Goal: Task Accomplishment & Management: Manage account settings

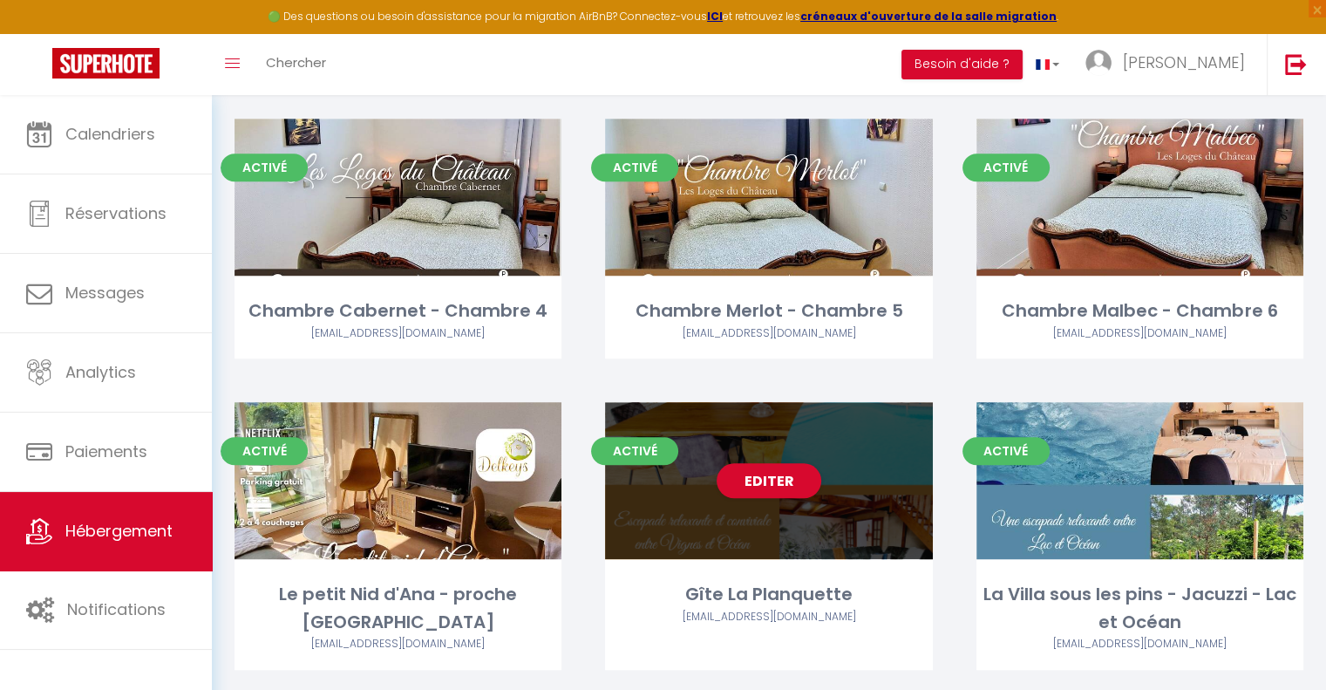
scroll to position [1308, 0]
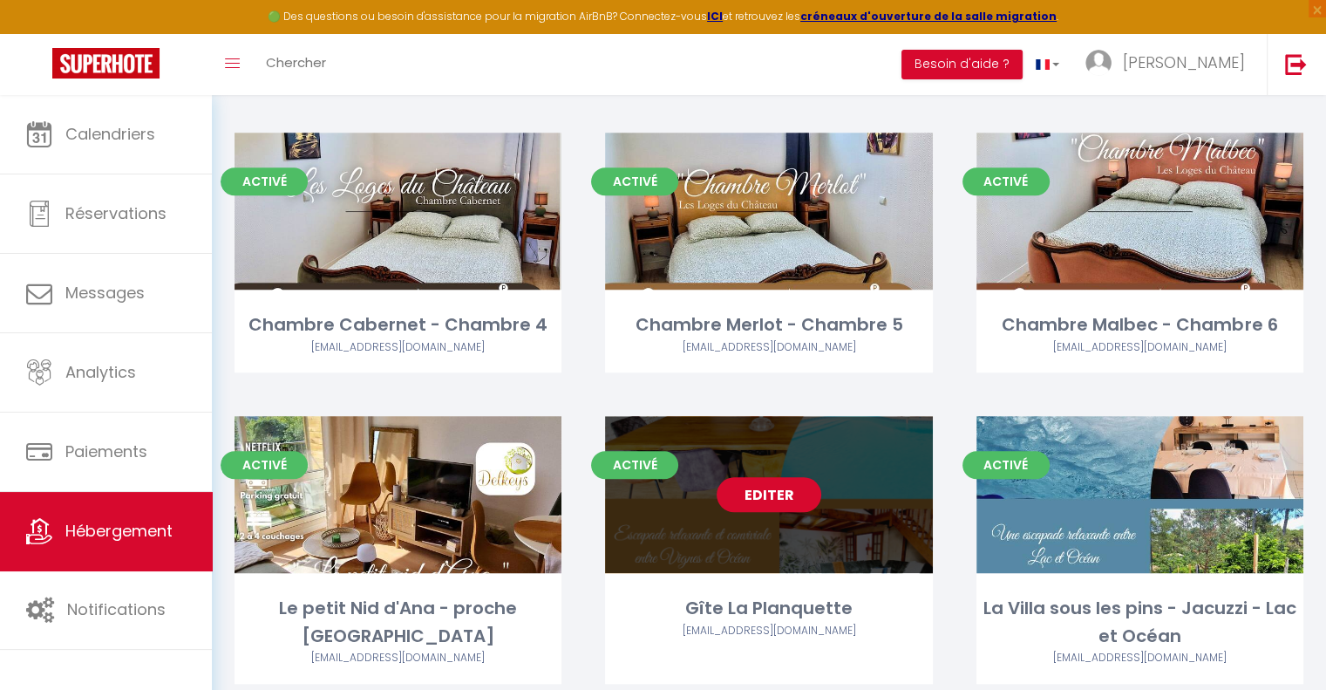
click at [764, 491] on link "Editer" at bounding box center [769, 494] width 105 height 35
click at [778, 497] on link "Editer" at bounding box center [769, 494] width 105 height 35
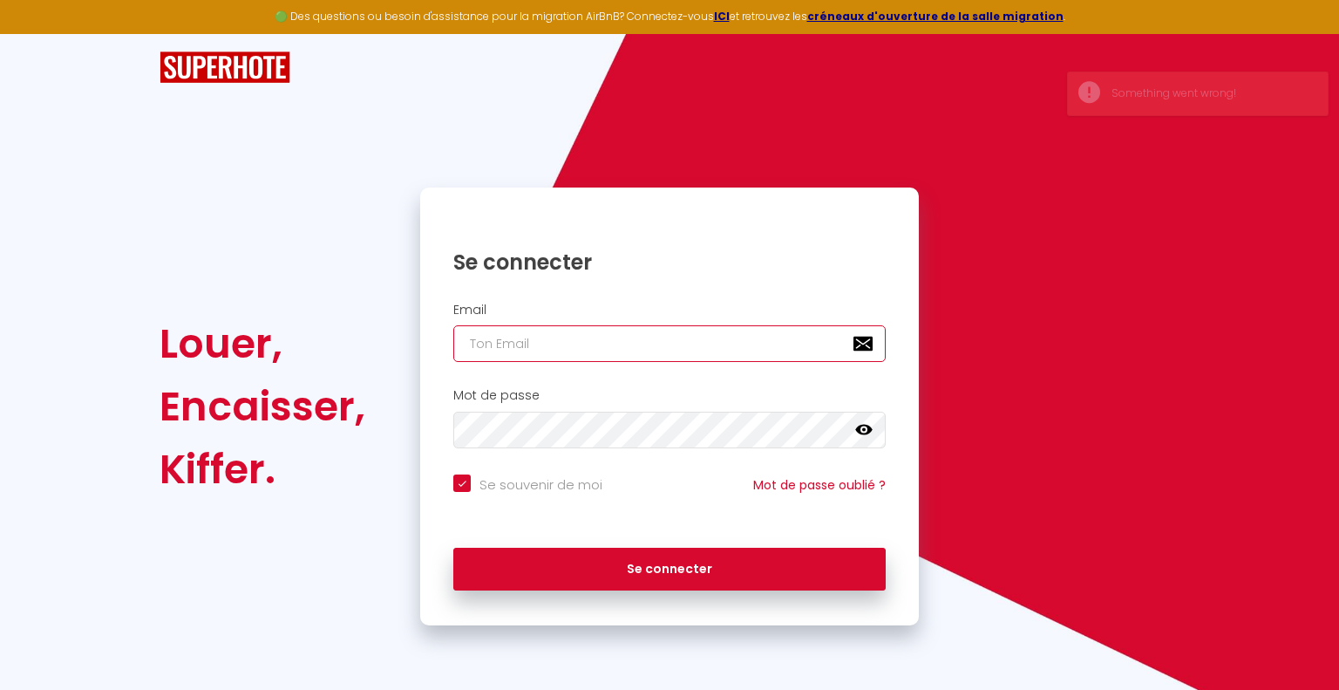
type input "[EMAIL_ADDRESS][DOMAIN_NAME]"
checkbox input "true"
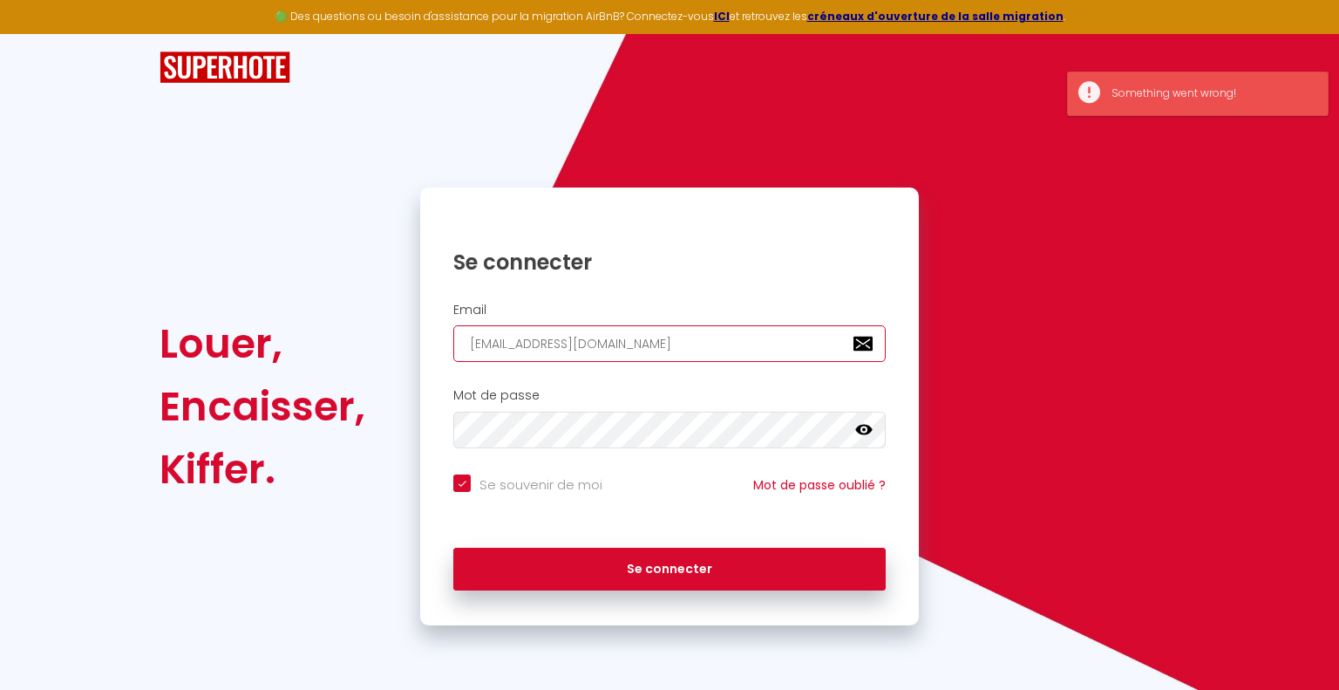
click at [675, 344] on input "[EMAIL_ADDRESS][DOMAIN_NAME]" at bounding box center [669, 343] width 432 height 37
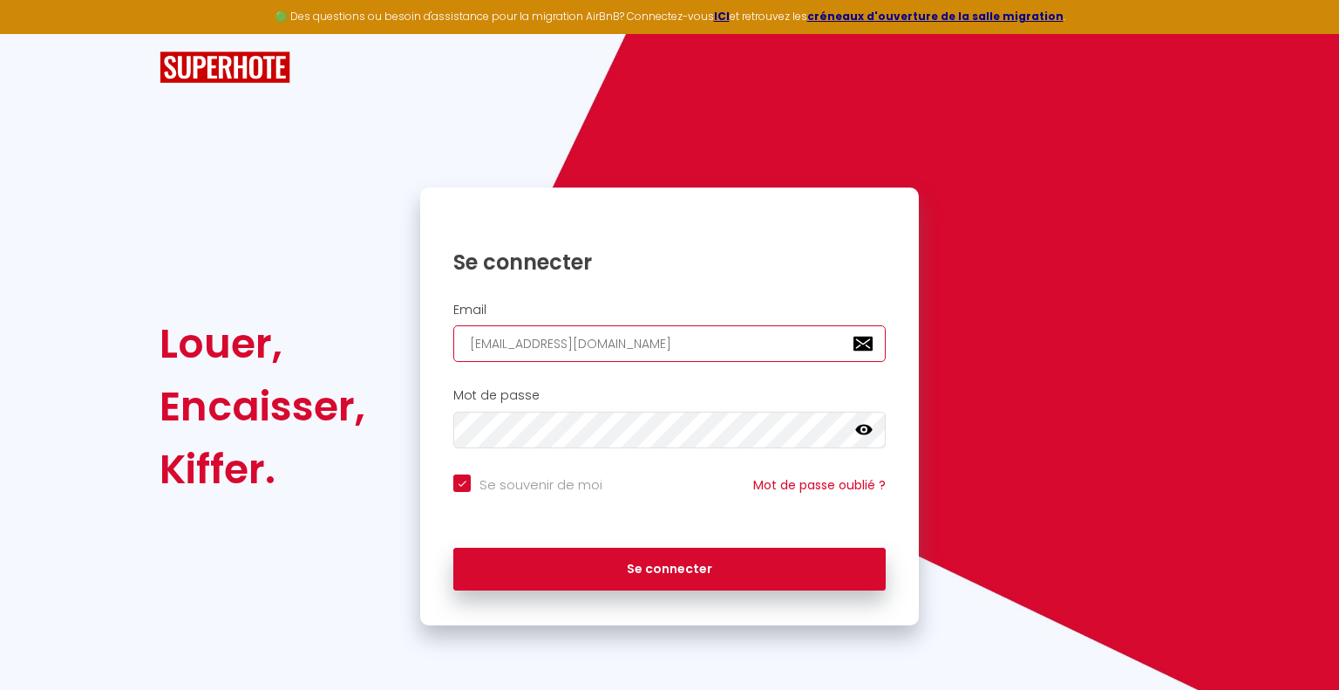
drag, startPoint x: 663, startPoint y: 344, endPoint x: 413, endPoint y: 329, distance: 250.7
click at [413, 329] on div "Se connecter Email [EMAIL_ADDRESS][DOMAIN_NAME] Mot de passe false Se souvenir …" at bounding box center [669, 406] width 521 height 438
type input "d"
checkbox input "true"
type input "de"
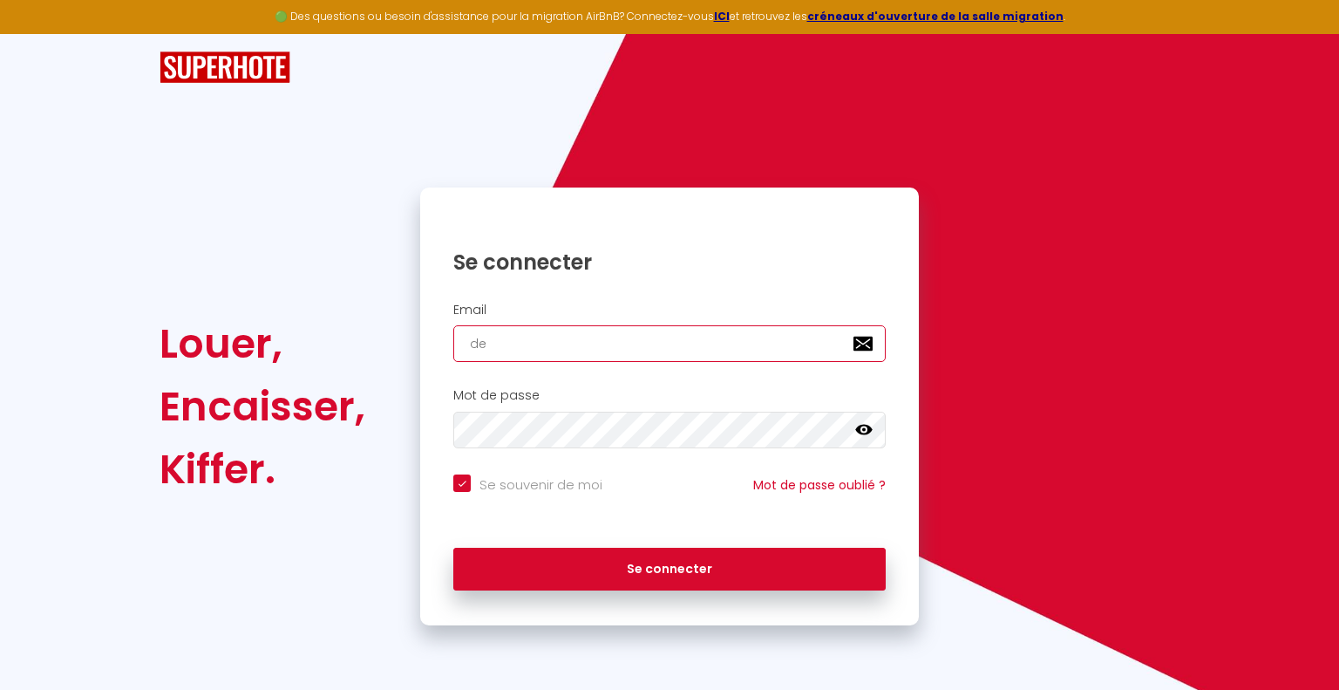
checkbox input "true"
type input "del"
checkbox input "true"
type input "[EMAIL_ADDRESS][DOMAIN_NAME]"
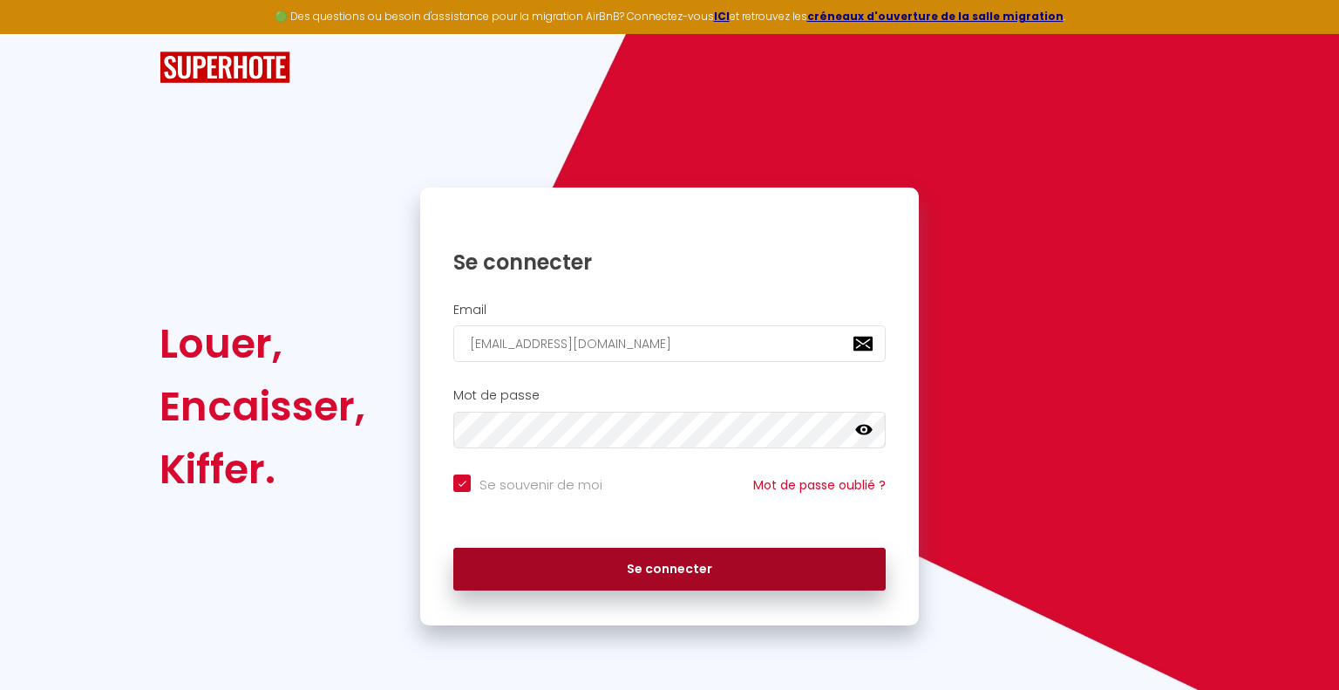
click at [633, 561] on button "Se connecter" at bounding box center [669, 569] width 432 height 44
checkbox input "true"
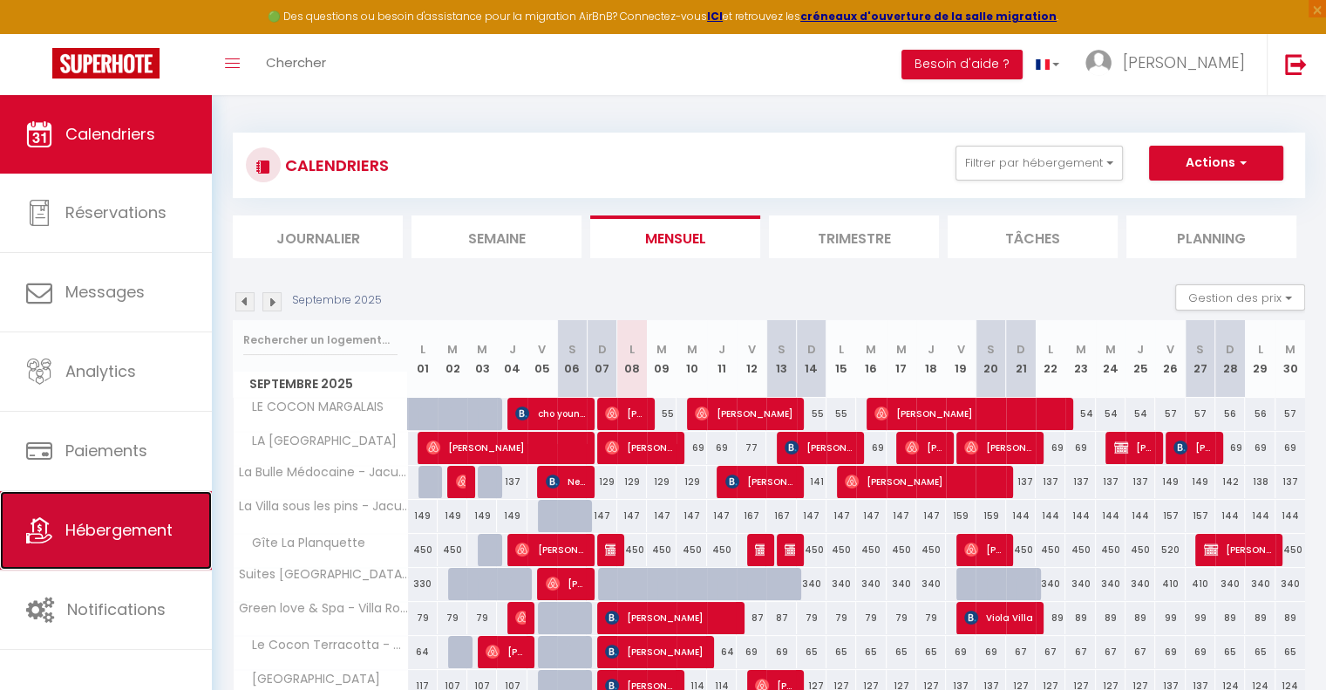
click at [82, 532] on span "Hébergement" at bounding box center [118, 530] width 107 height 22
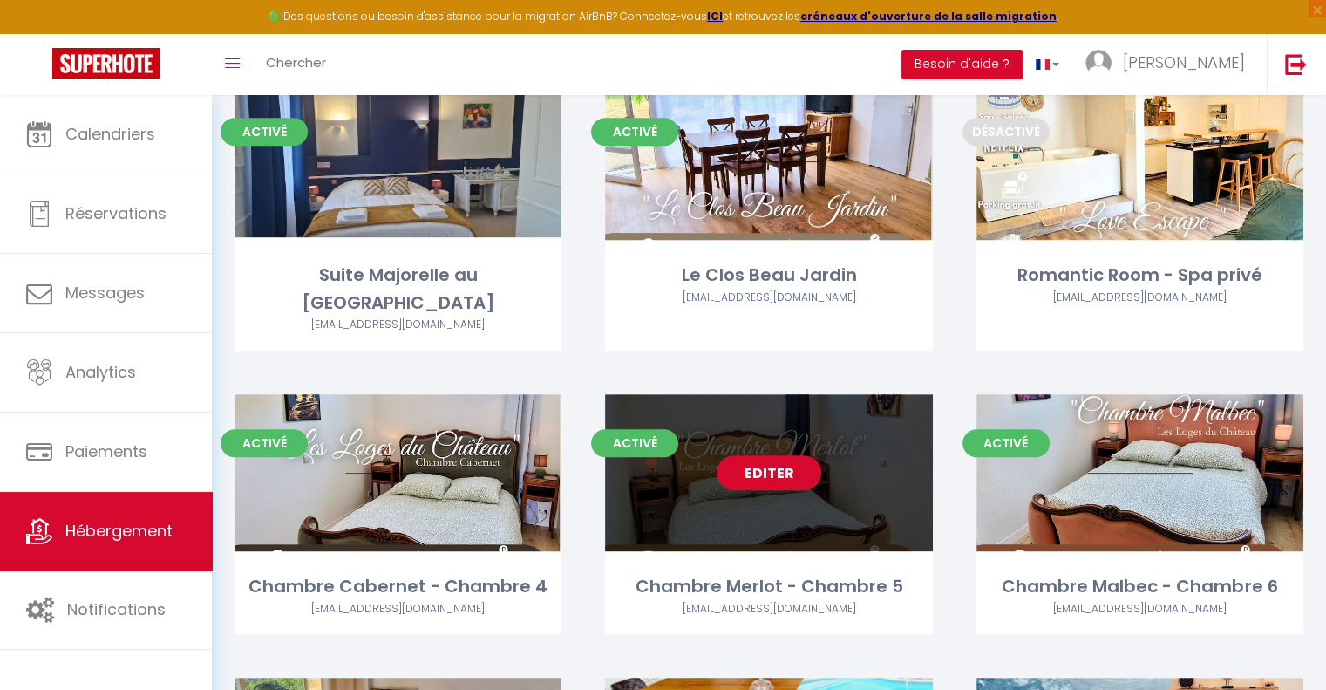
scroll to position [1395, 0]
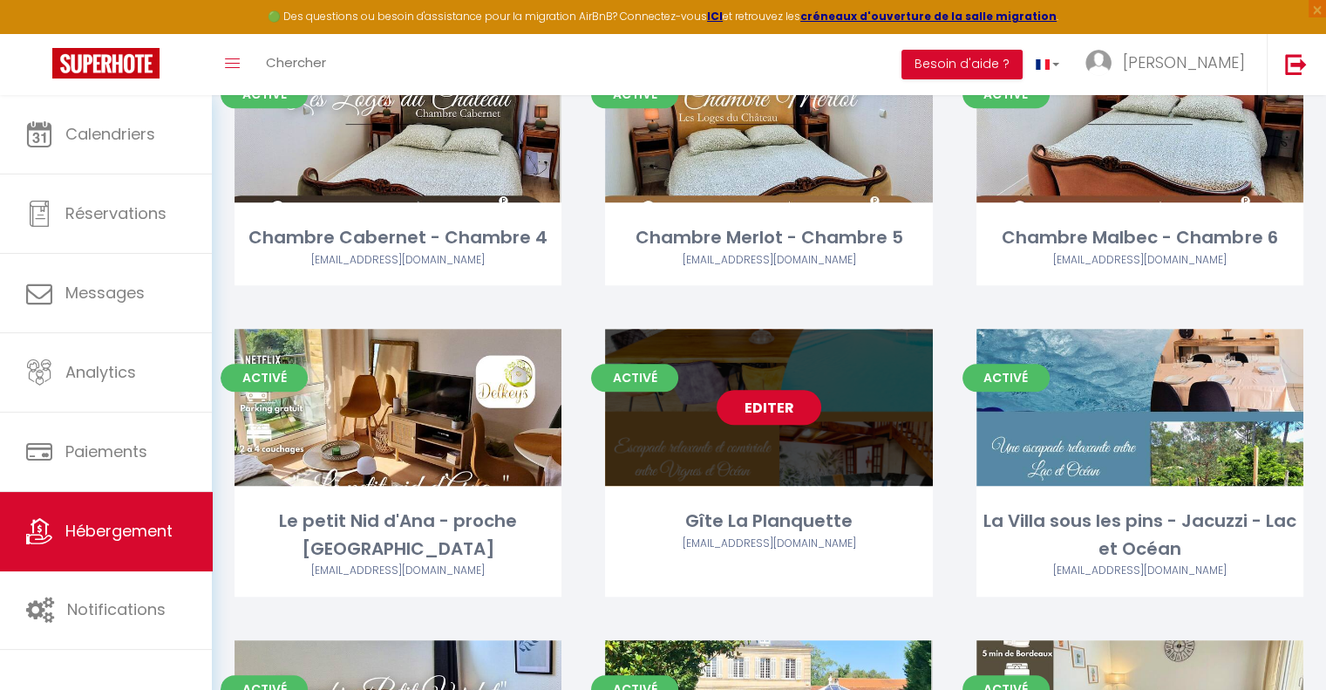
click at [753, 417] on link "Editer" at bounding box center [769, 407] width 105 height 35
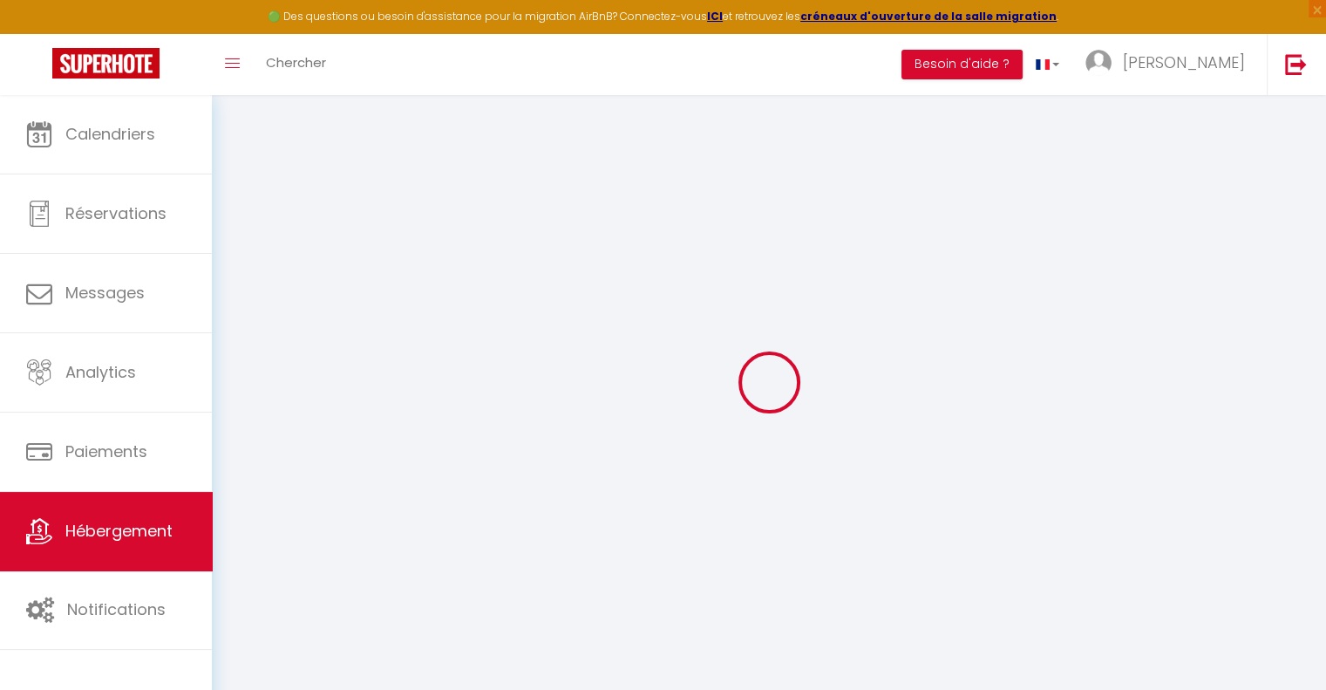
select select
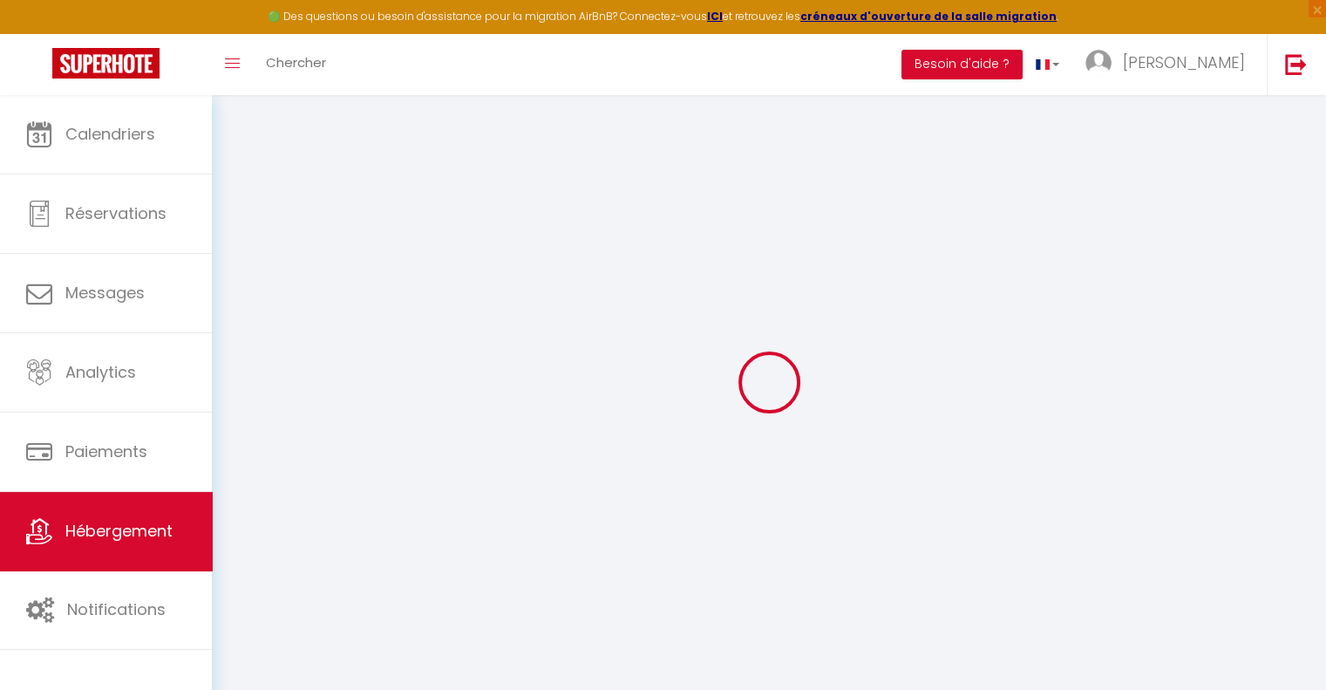
select select
checkbox input "false"
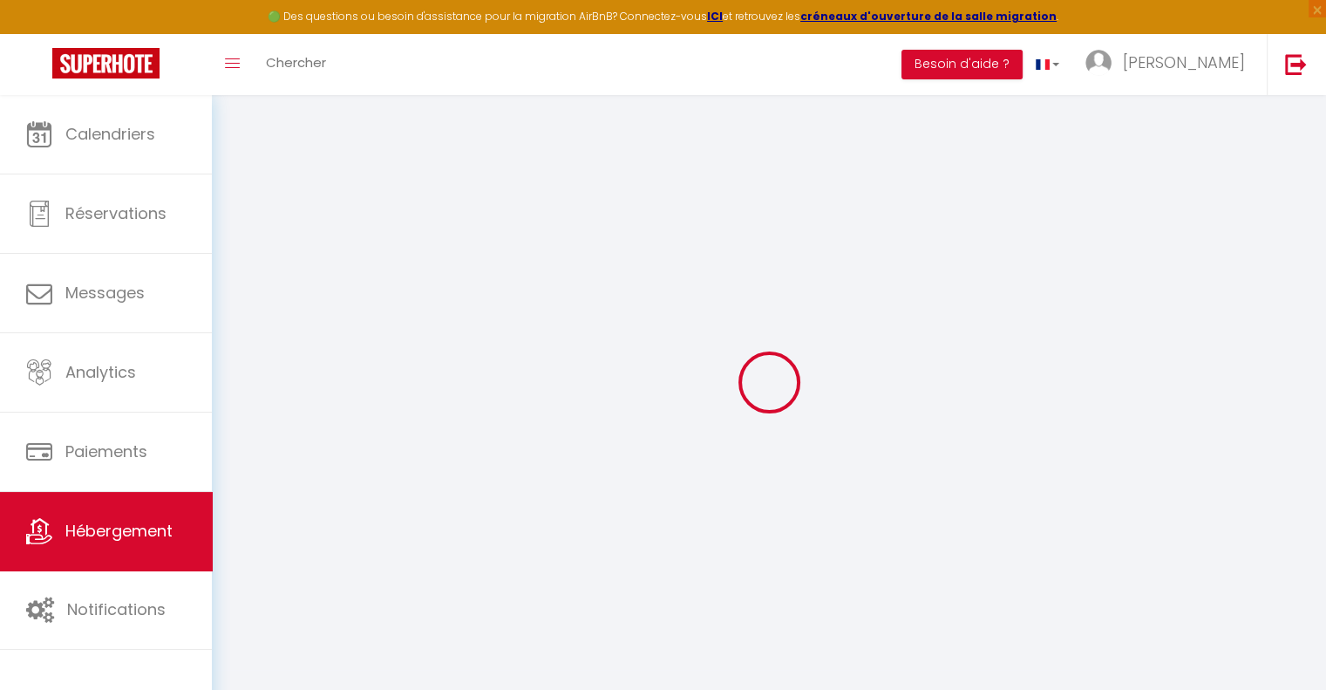
select select
type input "Gîte La Planquette"
type input "Mélik"
type input "MAKNI"
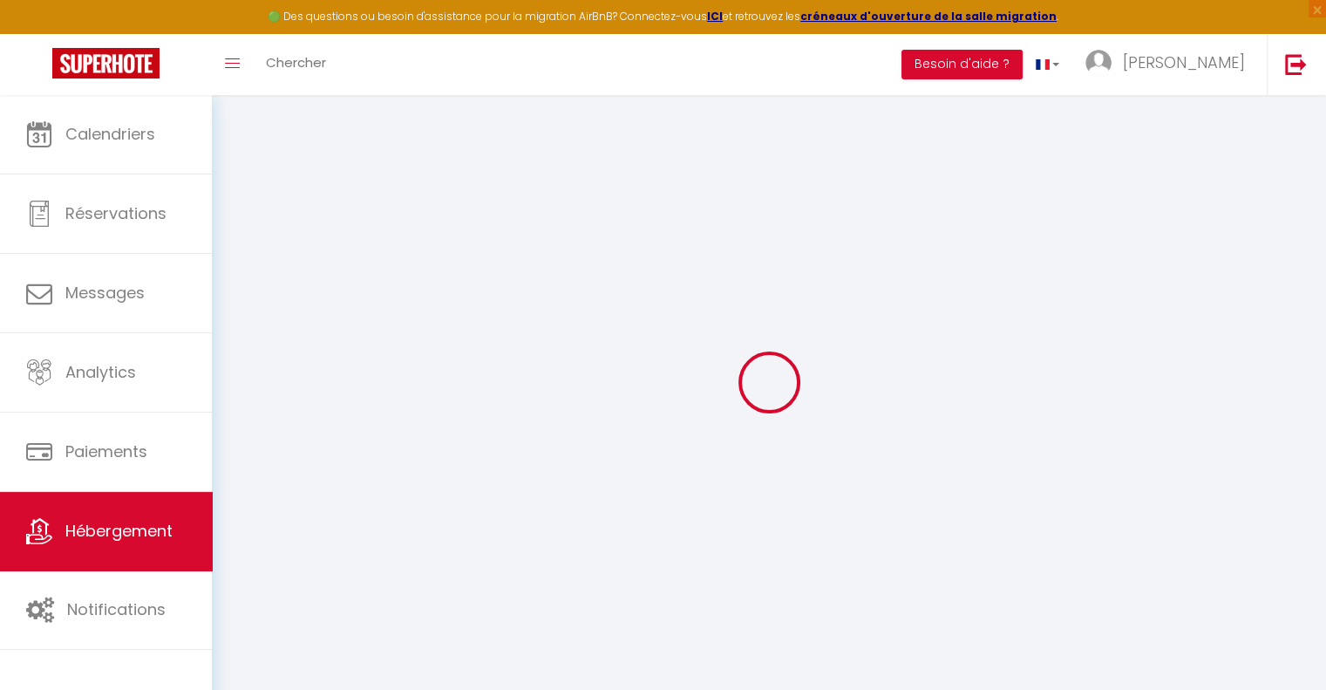
select select "houses"
select select "16"
select select "6"
select select "3"
type input "650"
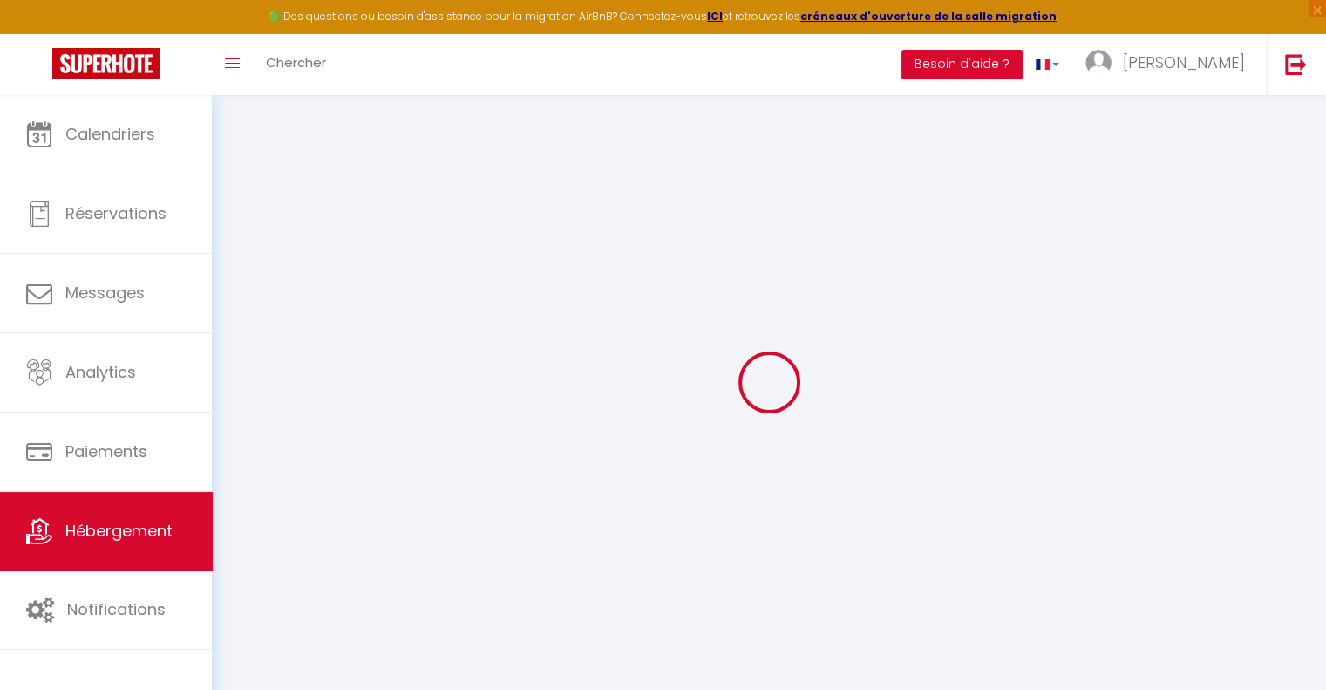
type input "170"
type input "2.30"
type input "1500"
select select
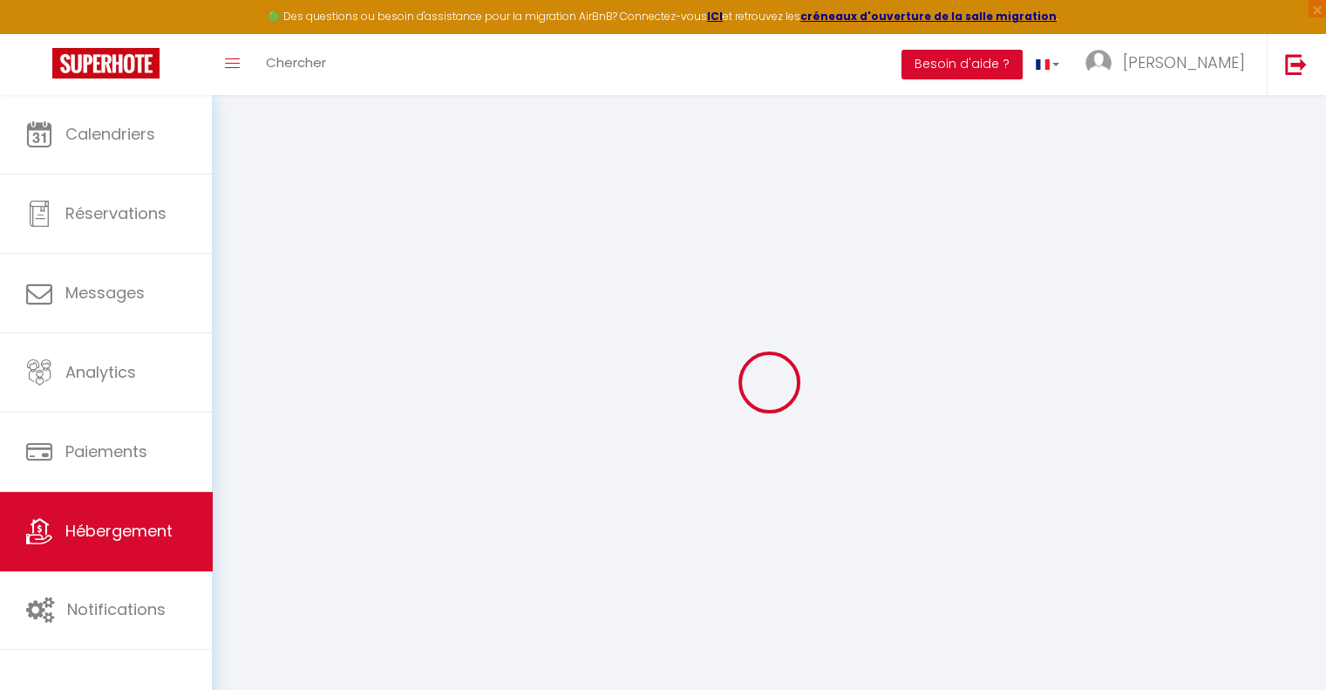
select select
type input "4 La Gare"
type input "33112"
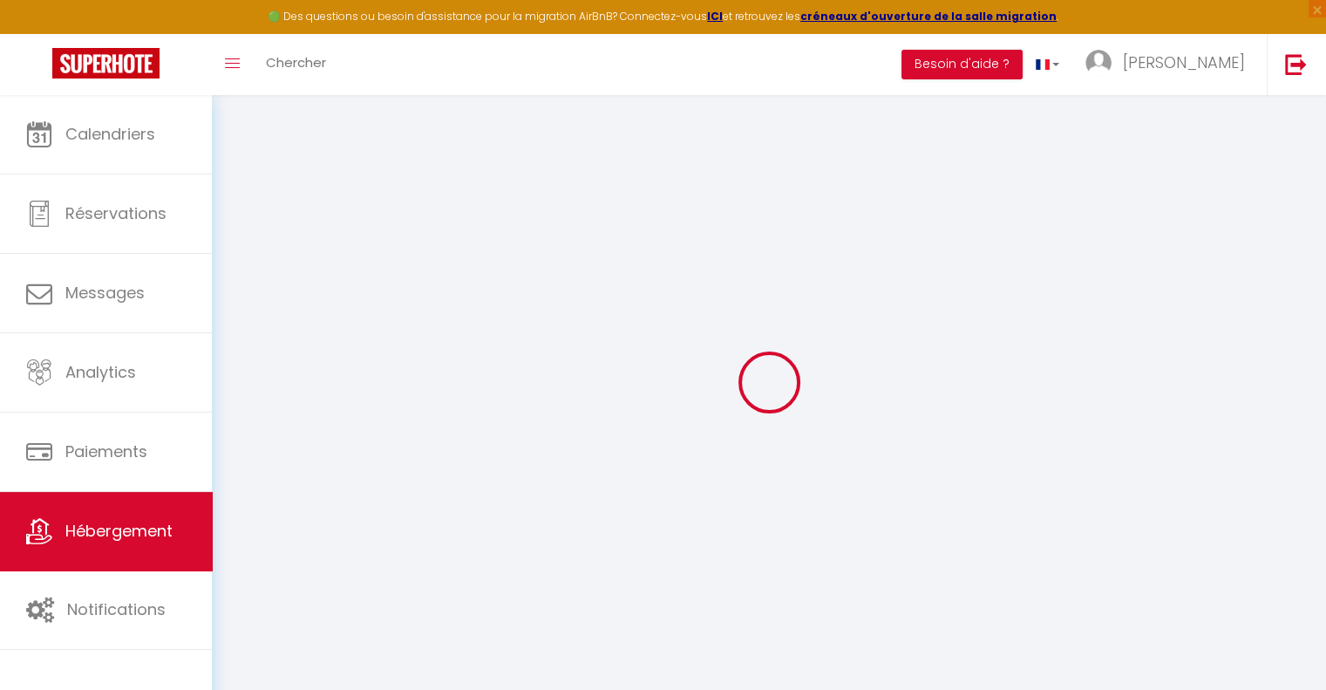
type input "Saint-Laurent-Médoc"
type input "[EMAIL_ADDRESS][DOMAIN_NAME]"
select select "5769"
checkbox input "false"
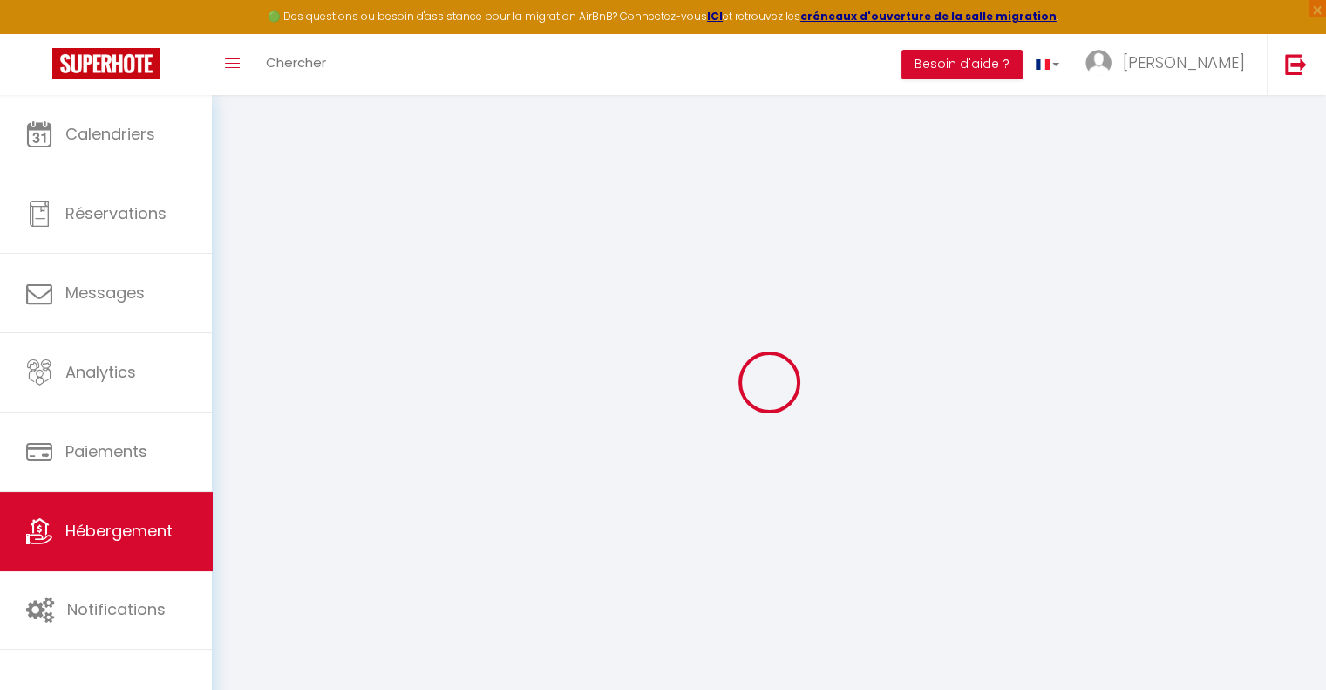
checkbox input "false"
type input "12"
type input "170"
type input "0"
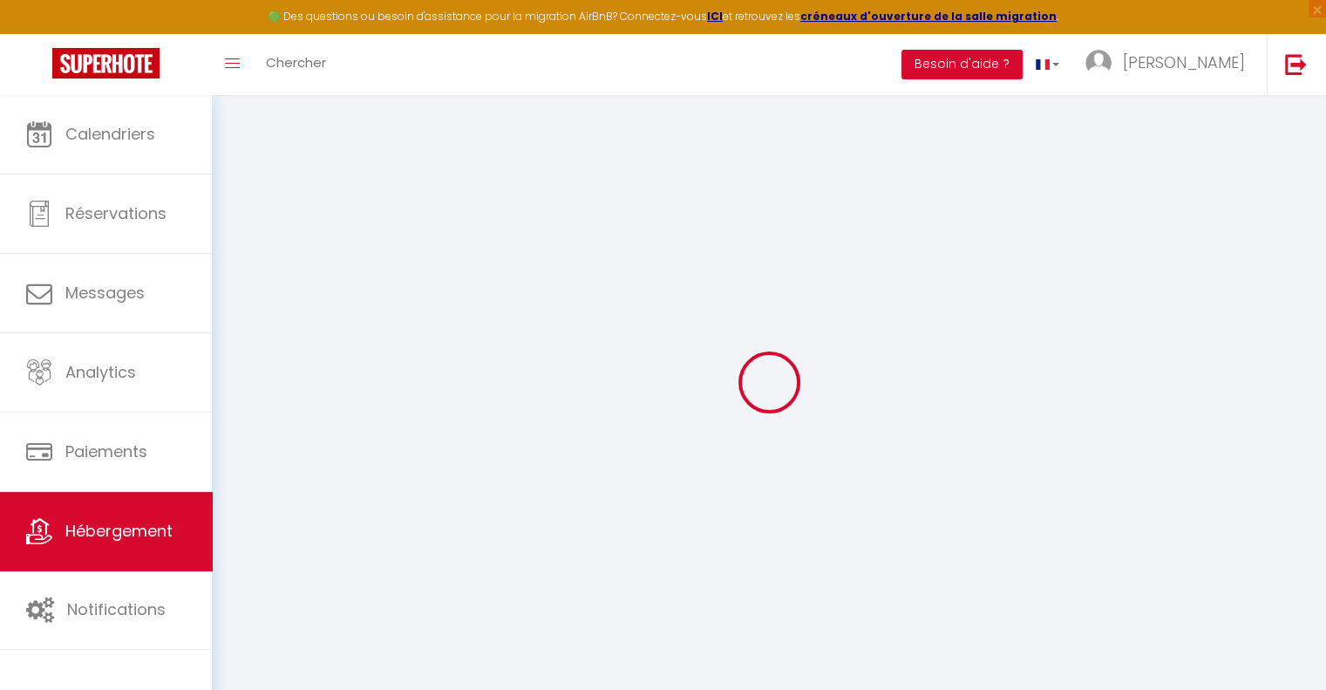
type input "0"
select select "+ 22 %"
select select "+ 12 %"
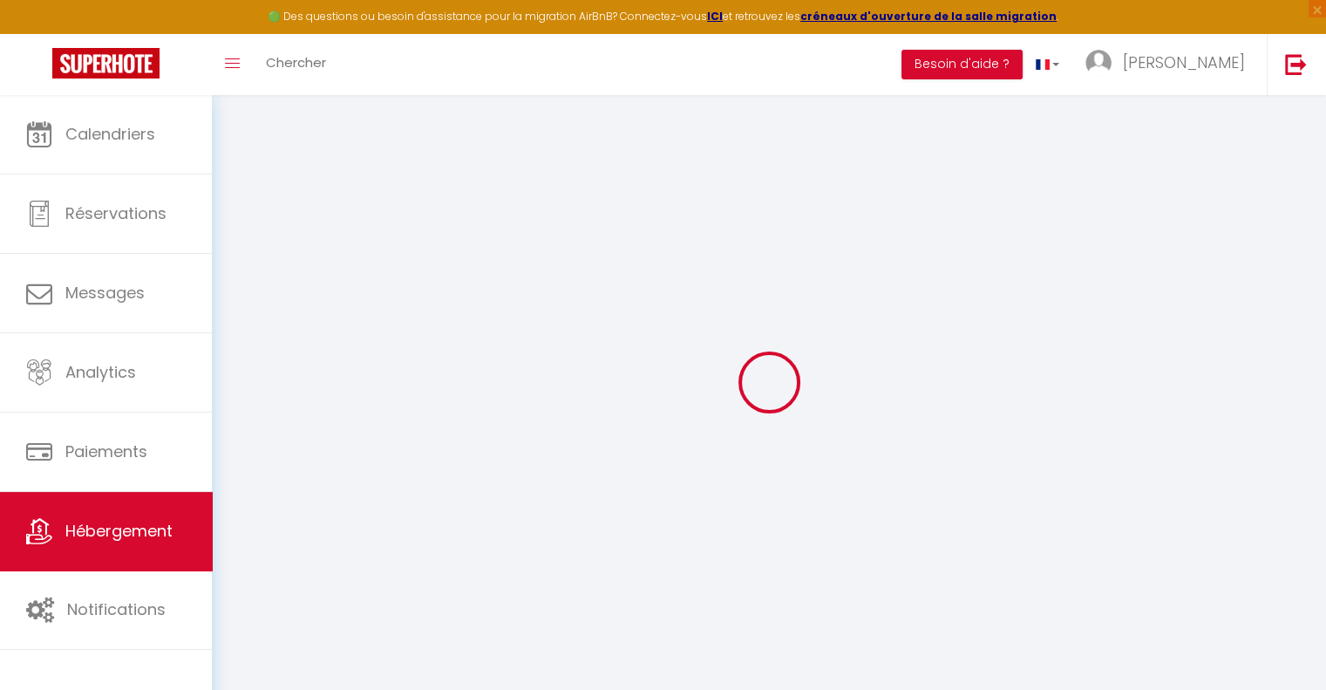
select select
checkbox input "false"
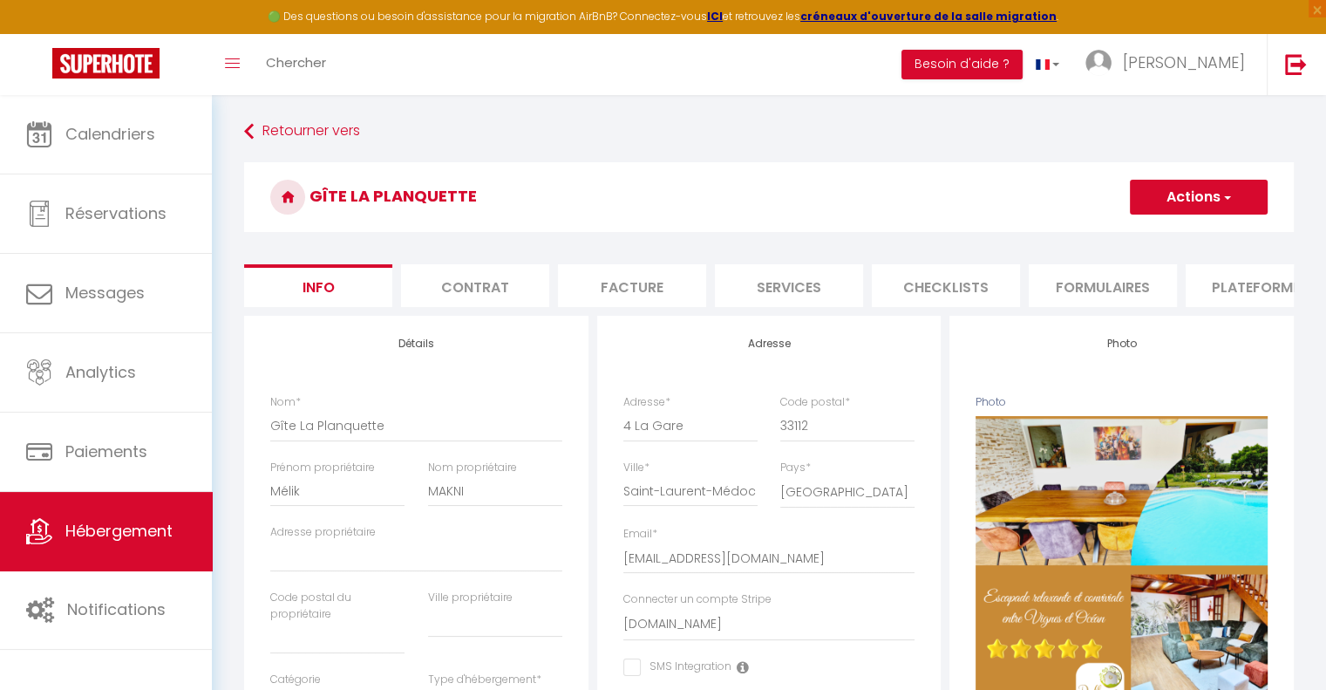
click at [1255, 281] on li "Plateformes" at bounding box center [1260, 285] width 148 height 43
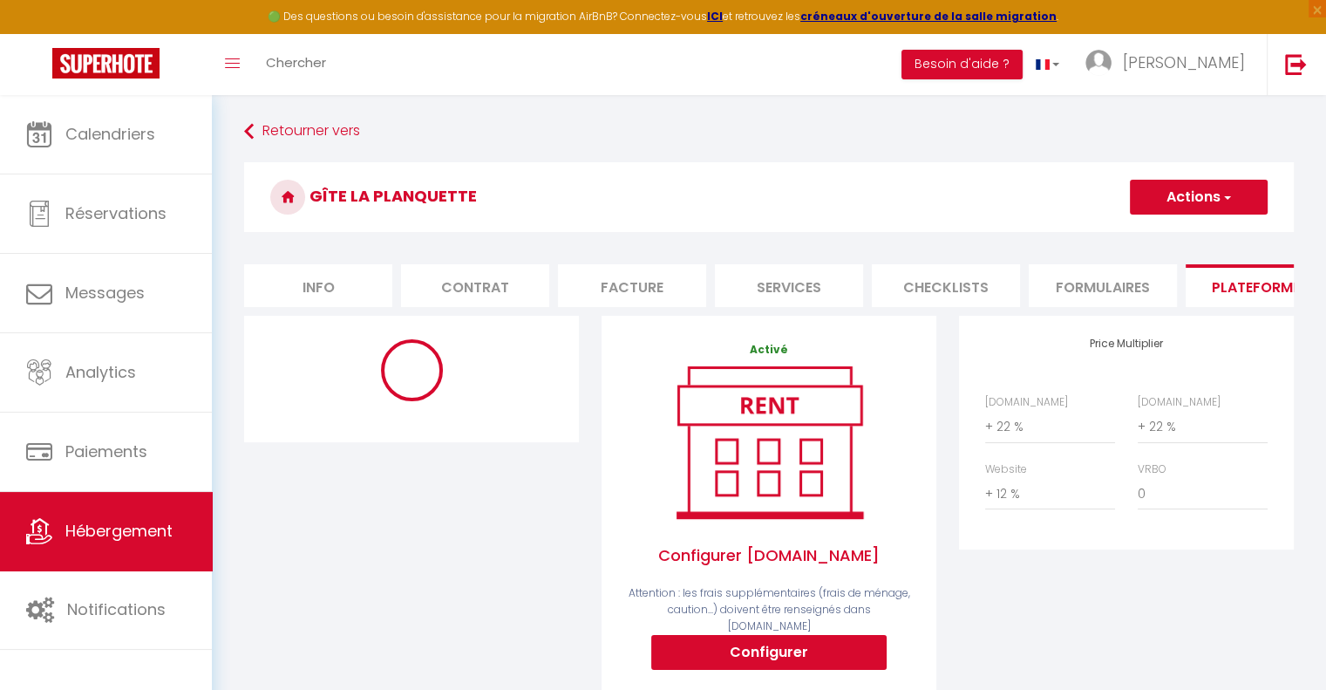
select select "270"
select select "EUR"
select select
select select "17051-1173929015164084092"
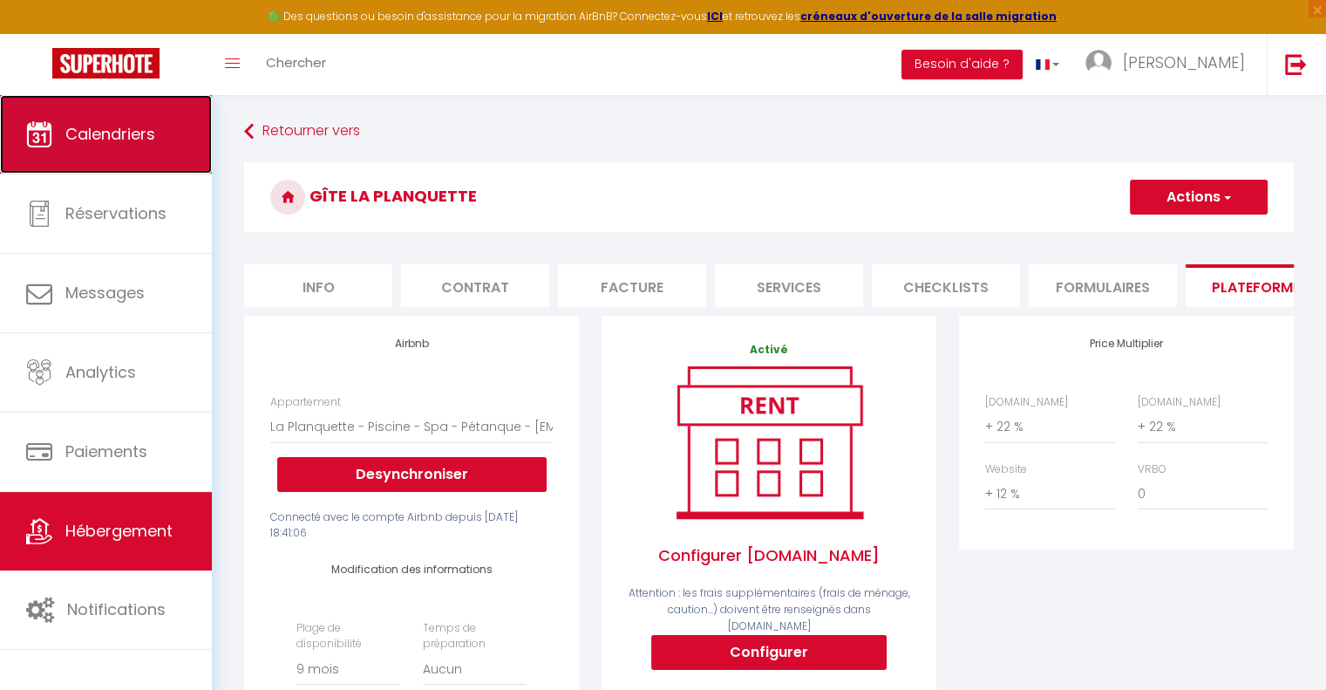
click at [124, 139] on span "Calendriers" at bounding box center [110, 134] width 90 height 22
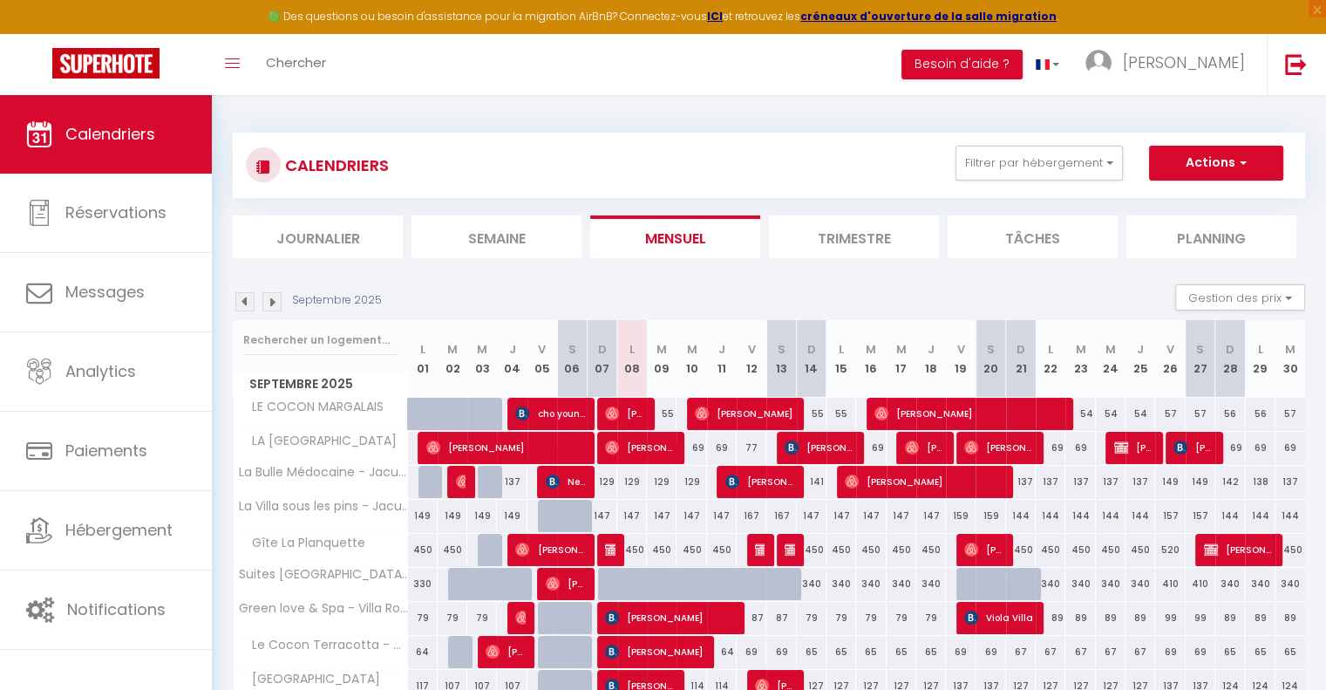
click at [273, 303] on img at bounding box center [271, 301] width 19 height 19
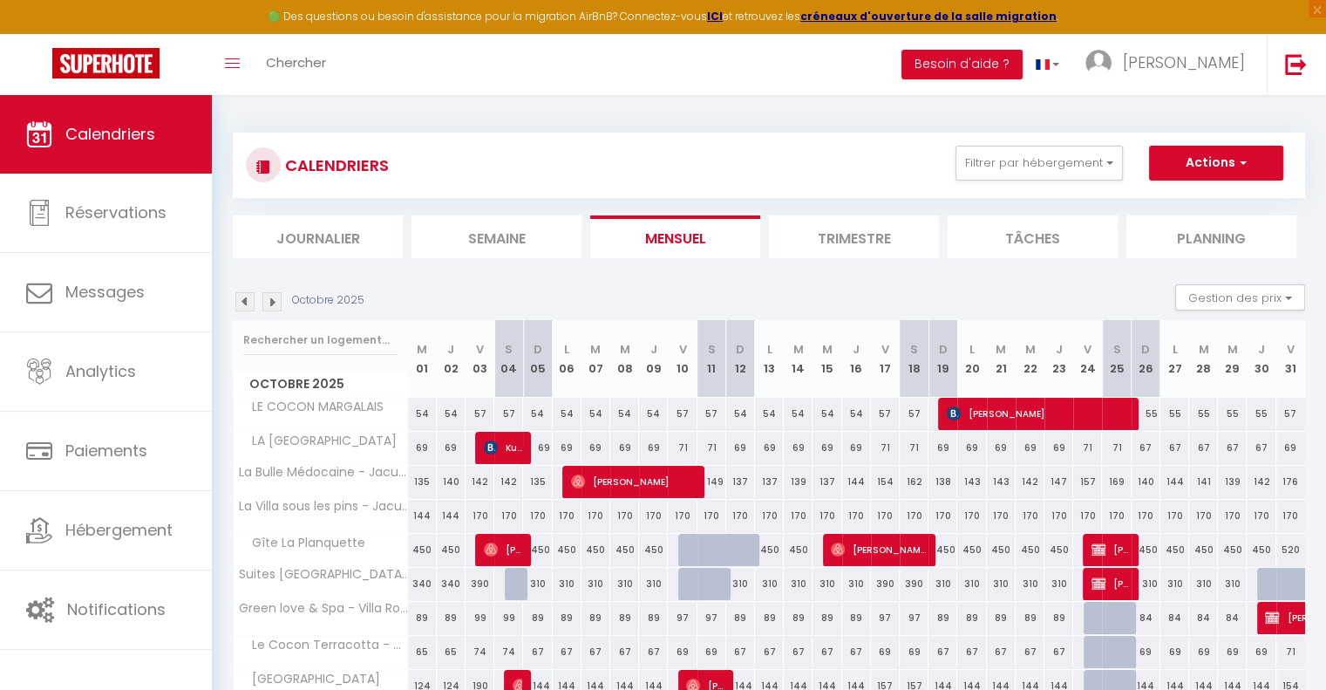
click at [273, 303] on img at bounding box center [271, 301] width 19 height 19
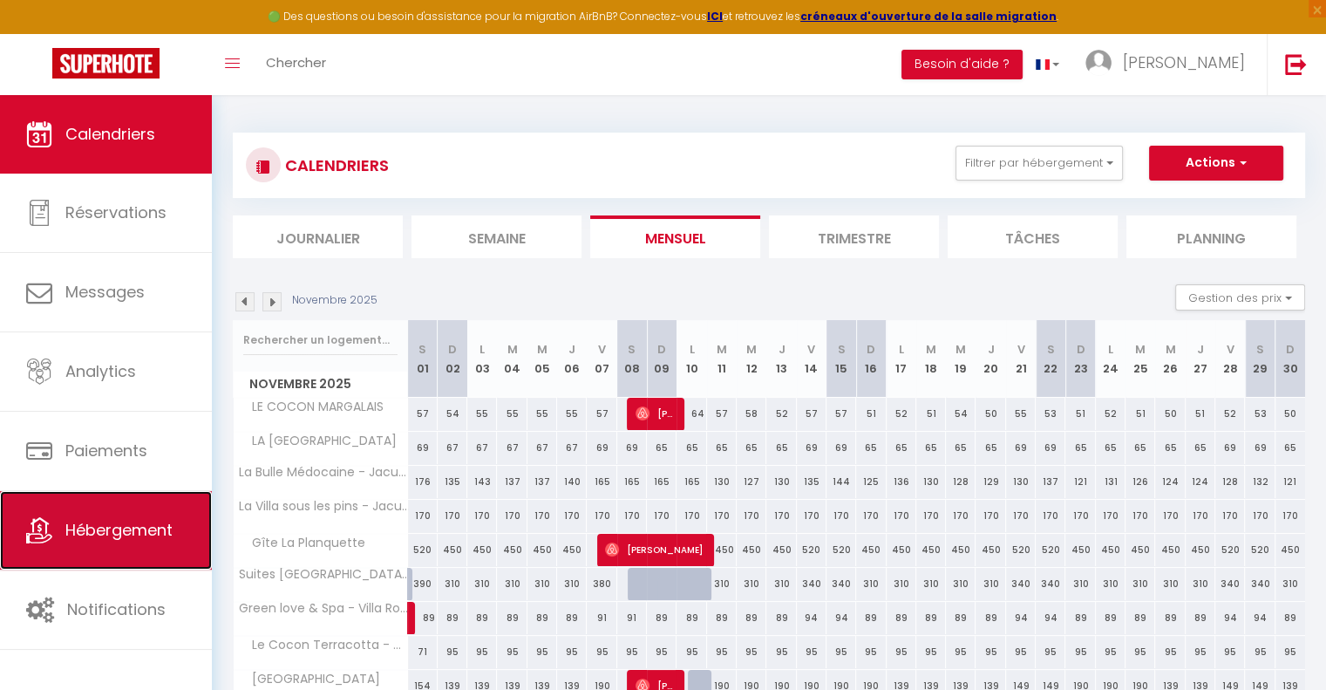
click at [122, 529] on span "Hébergement" at bounding box center [118, 530] width 107 height 22
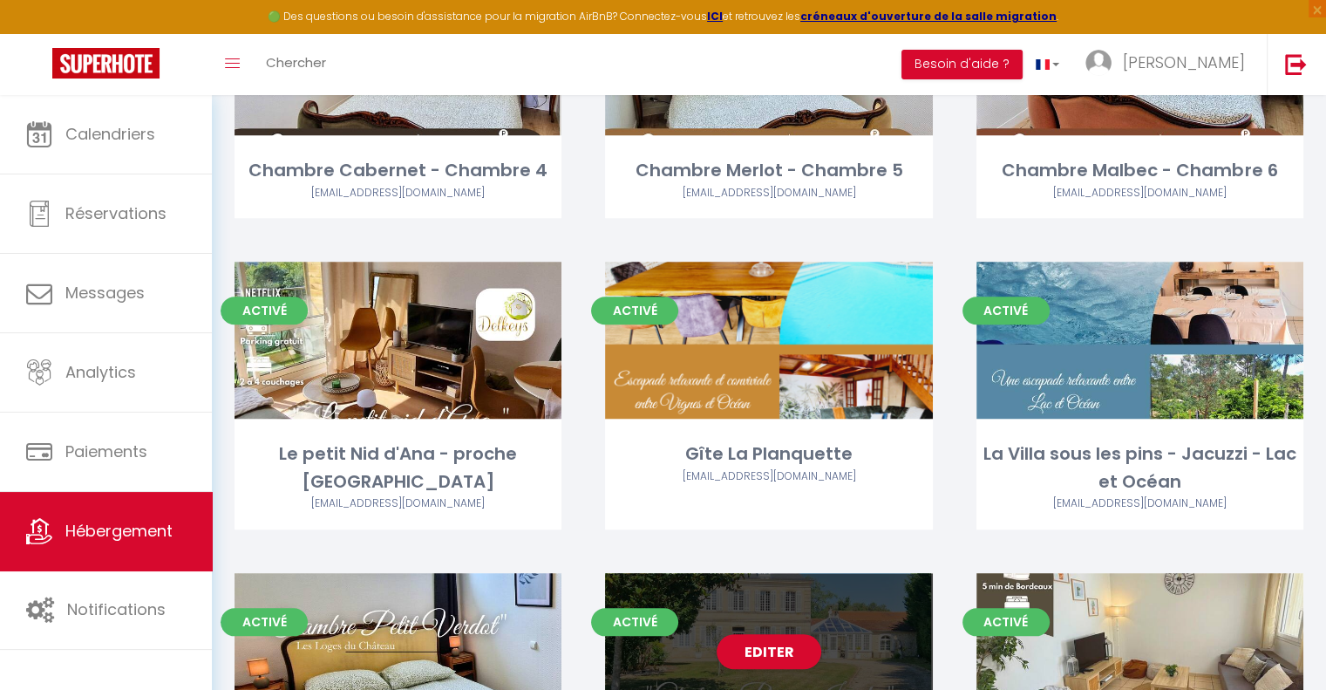
scroll to position [1482, 0]
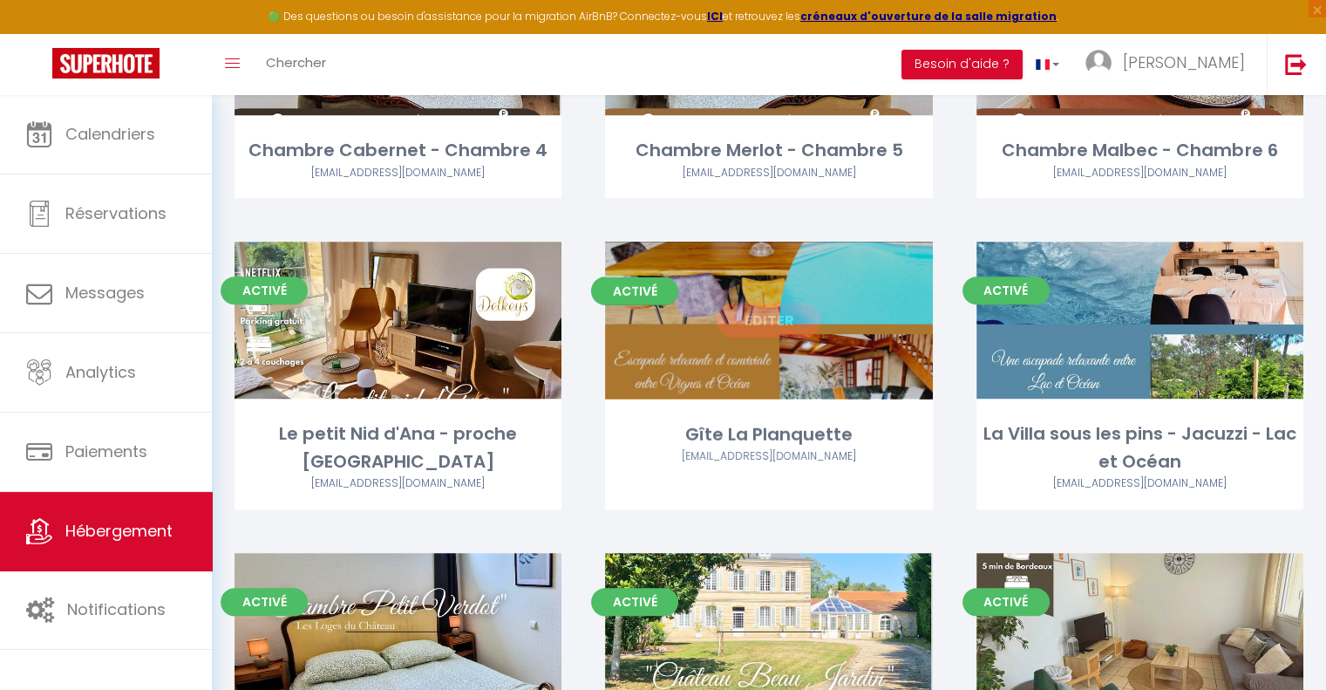
click at [770, 326] on link "Editer" at bounding box center [769, 320] width 105 height 35
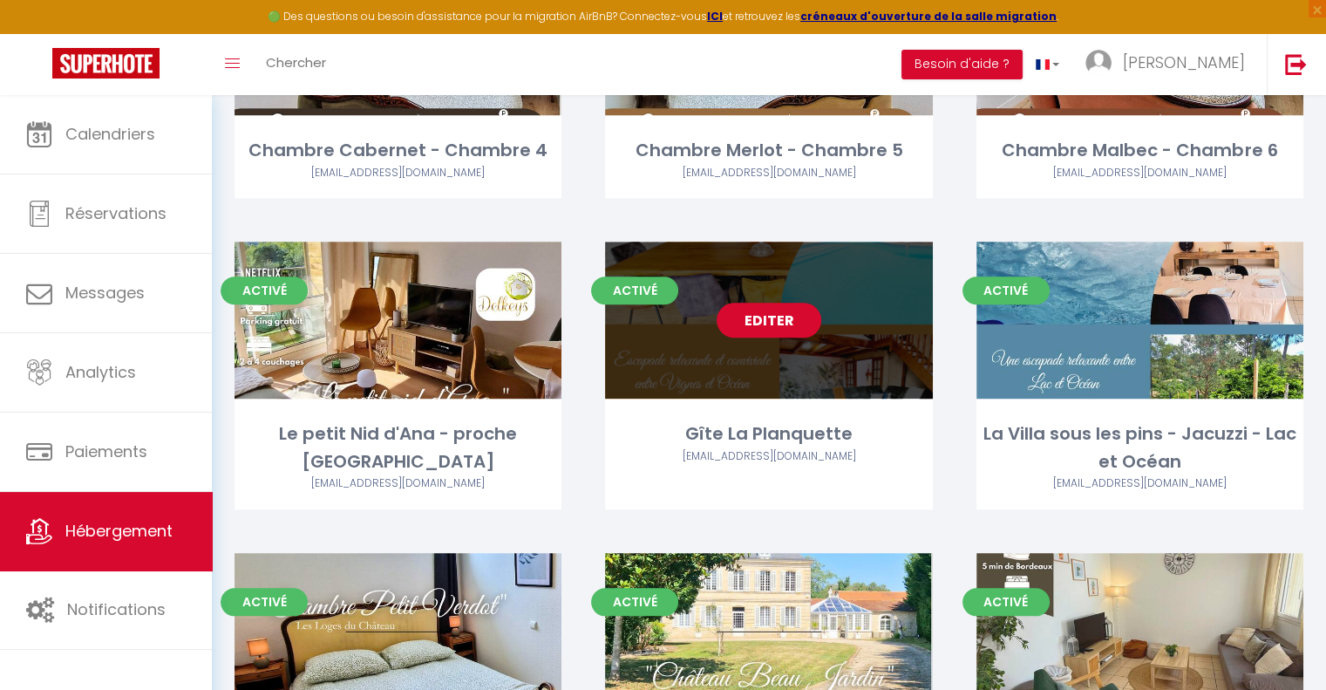
click at [777, 320] on link "Editer" at bounding box center [769, 320] width 105 height 35
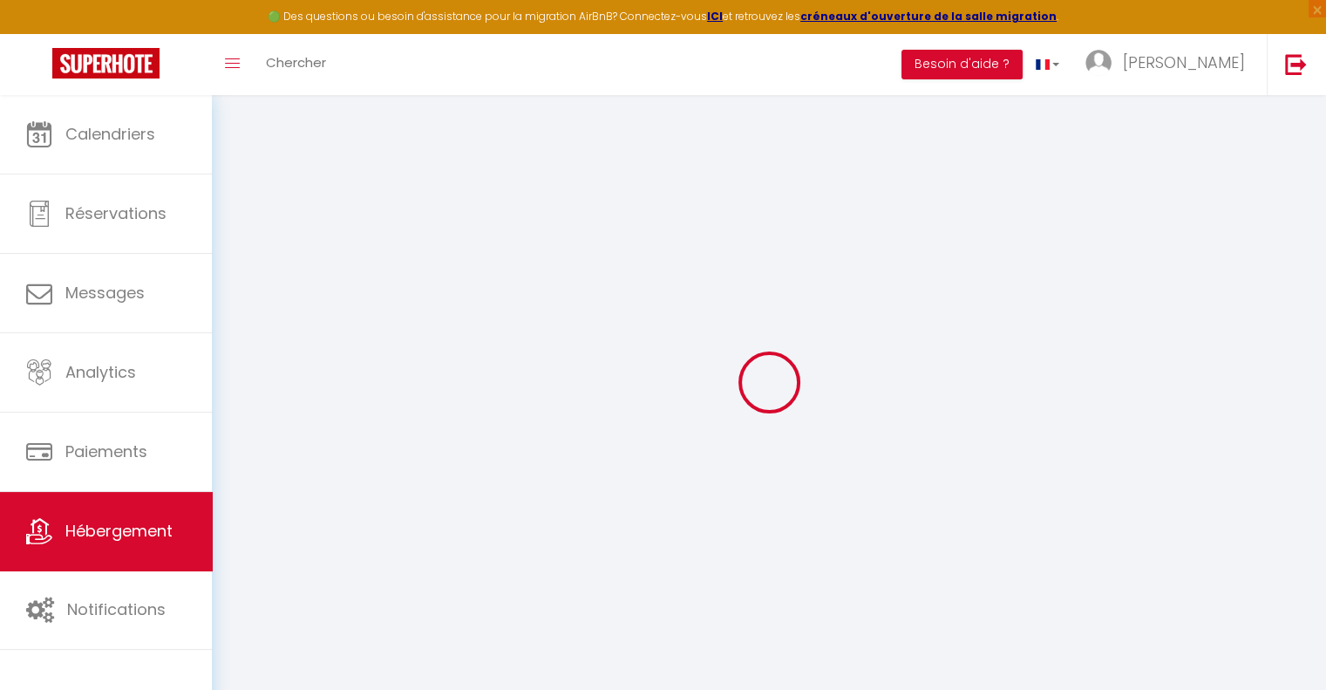
select select
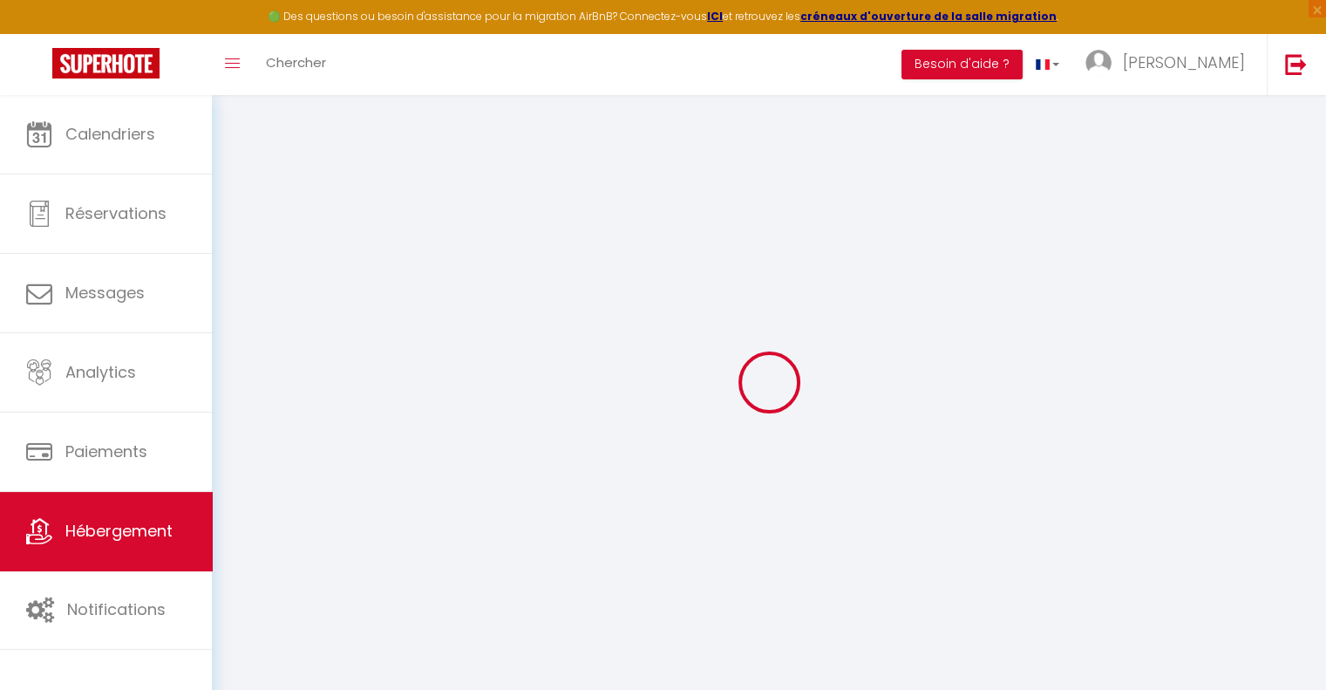
select select
checkbox input "false"
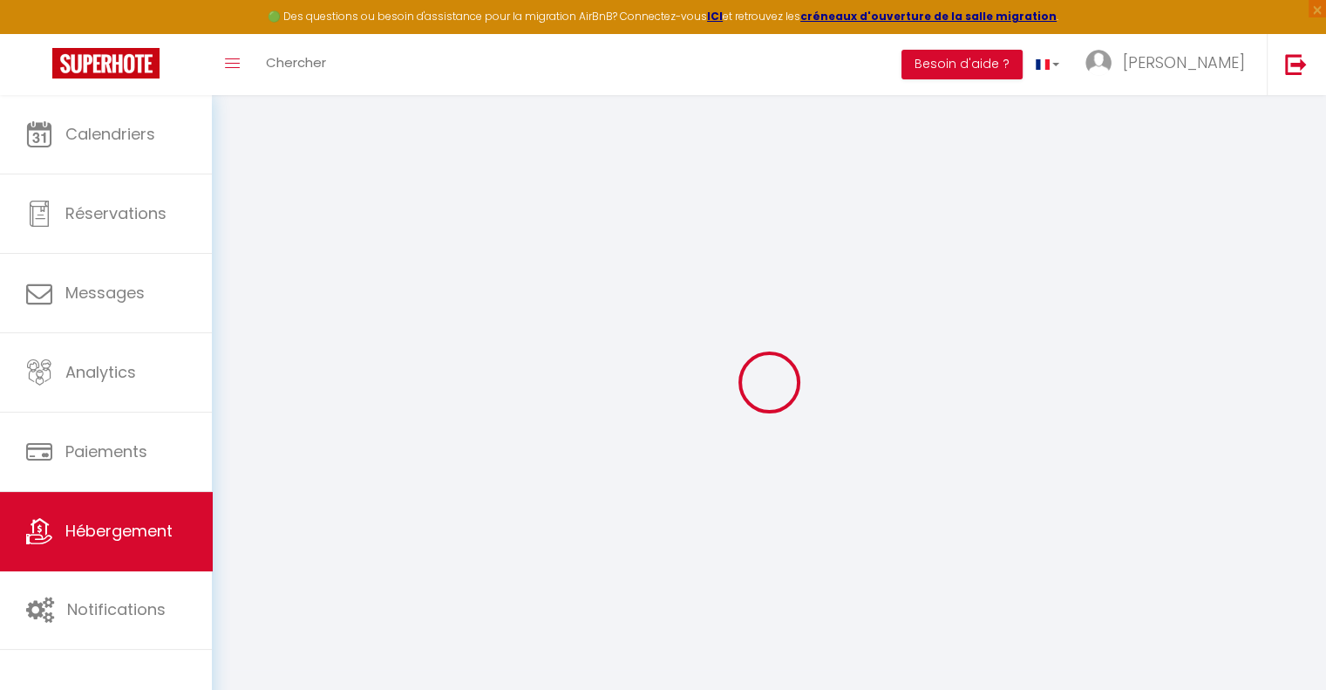
select select
type input "Gîte La Planquette"
type input "Mélik"
type input "MAKNI"
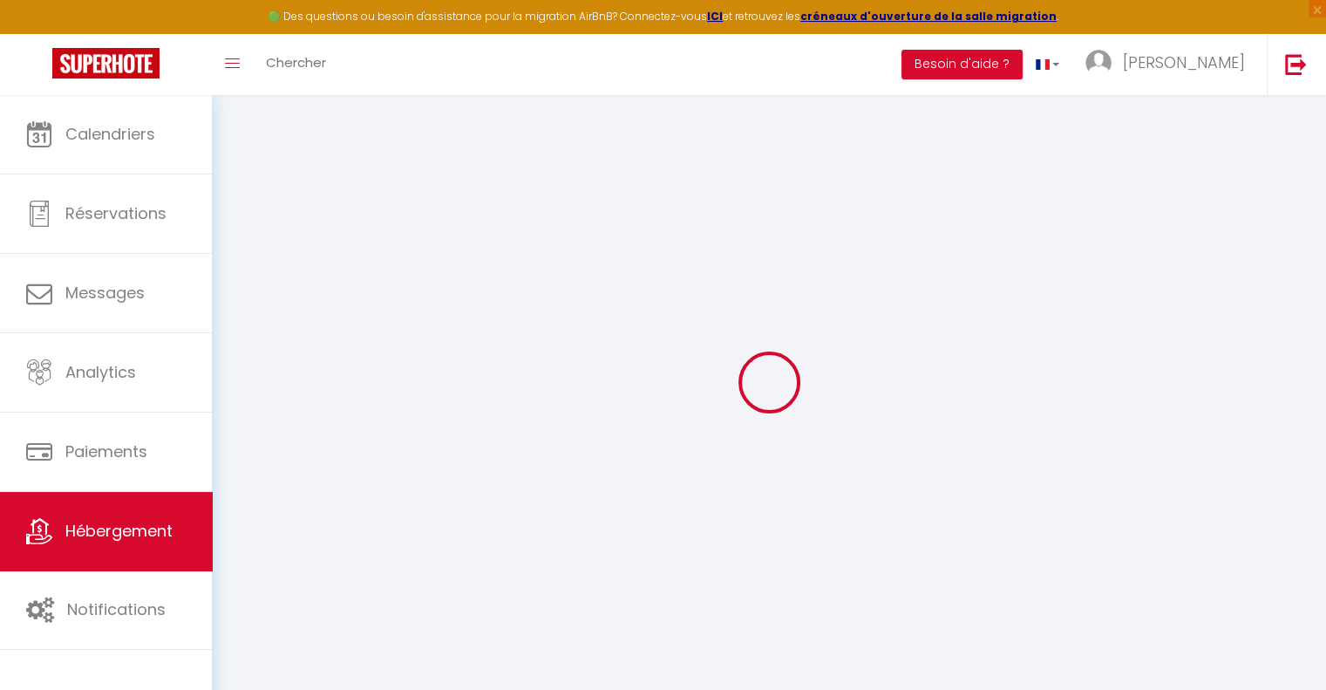
select select "houses"
select select "16"
select select "6"
select select "3"
type input "650"
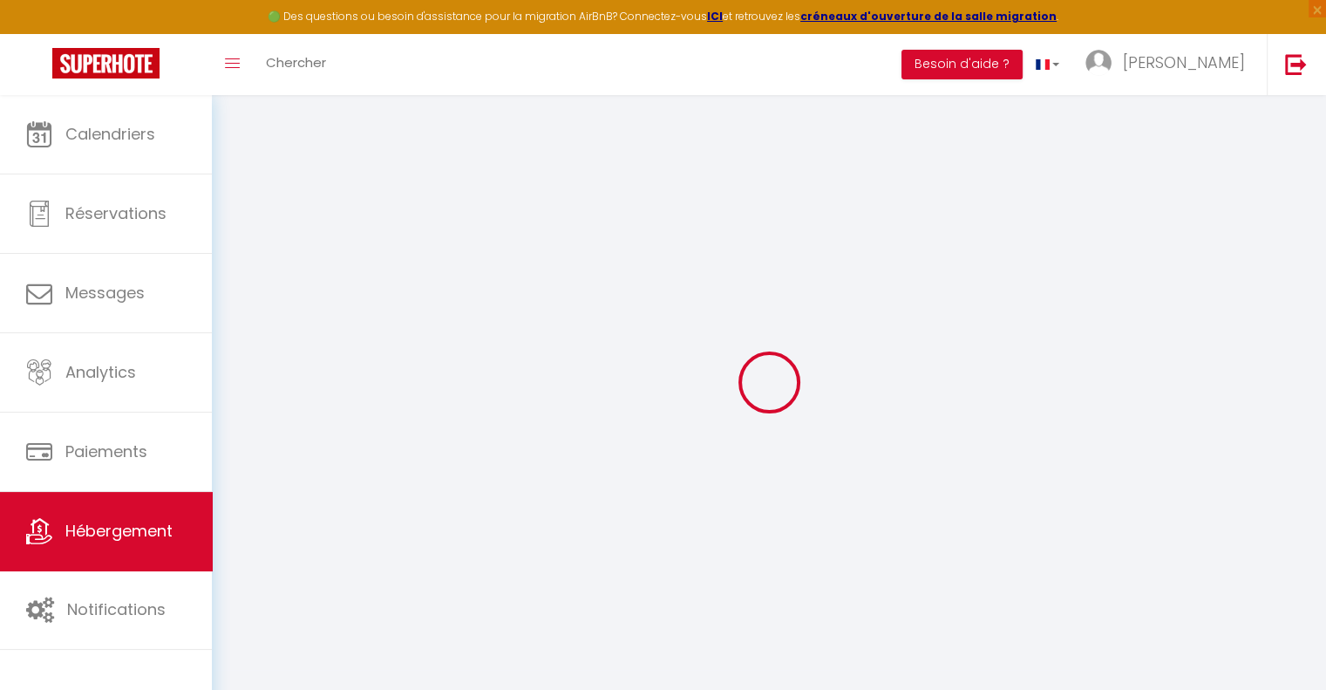
type input "170"
type input "2.30"
type input "1500"
select select
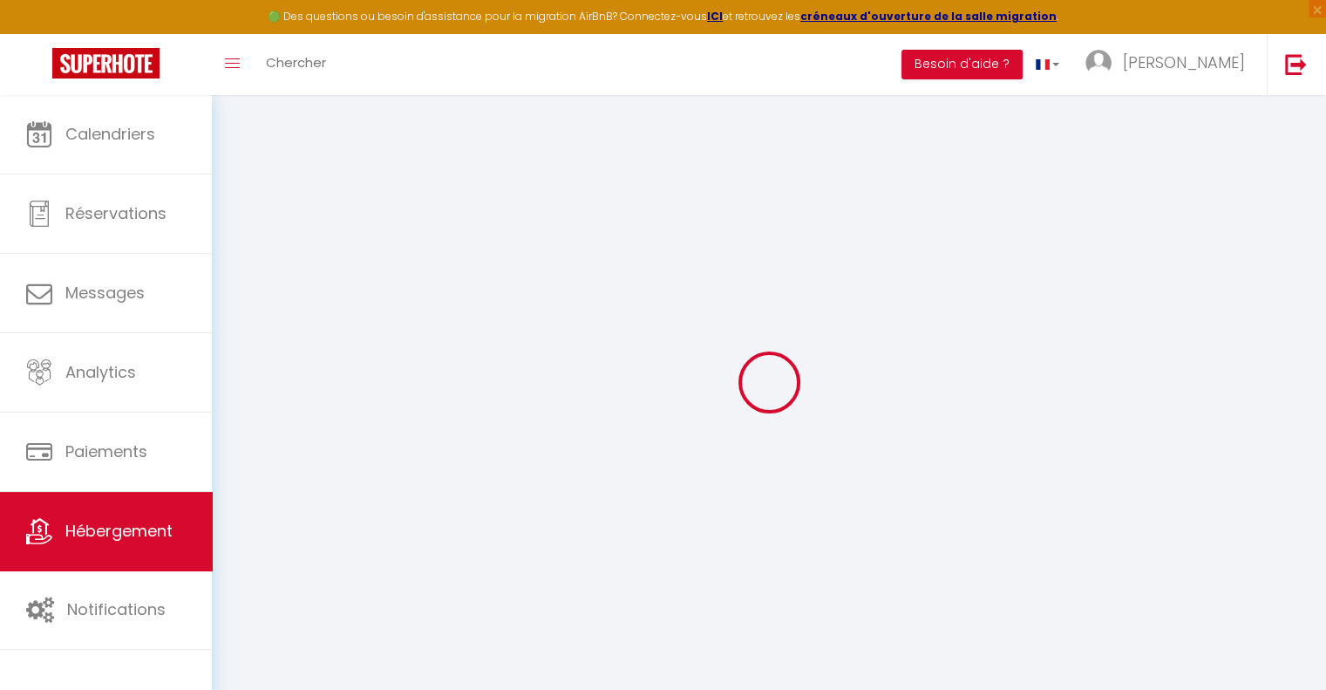
select select
type input "4 La Gare"
type input "33112"
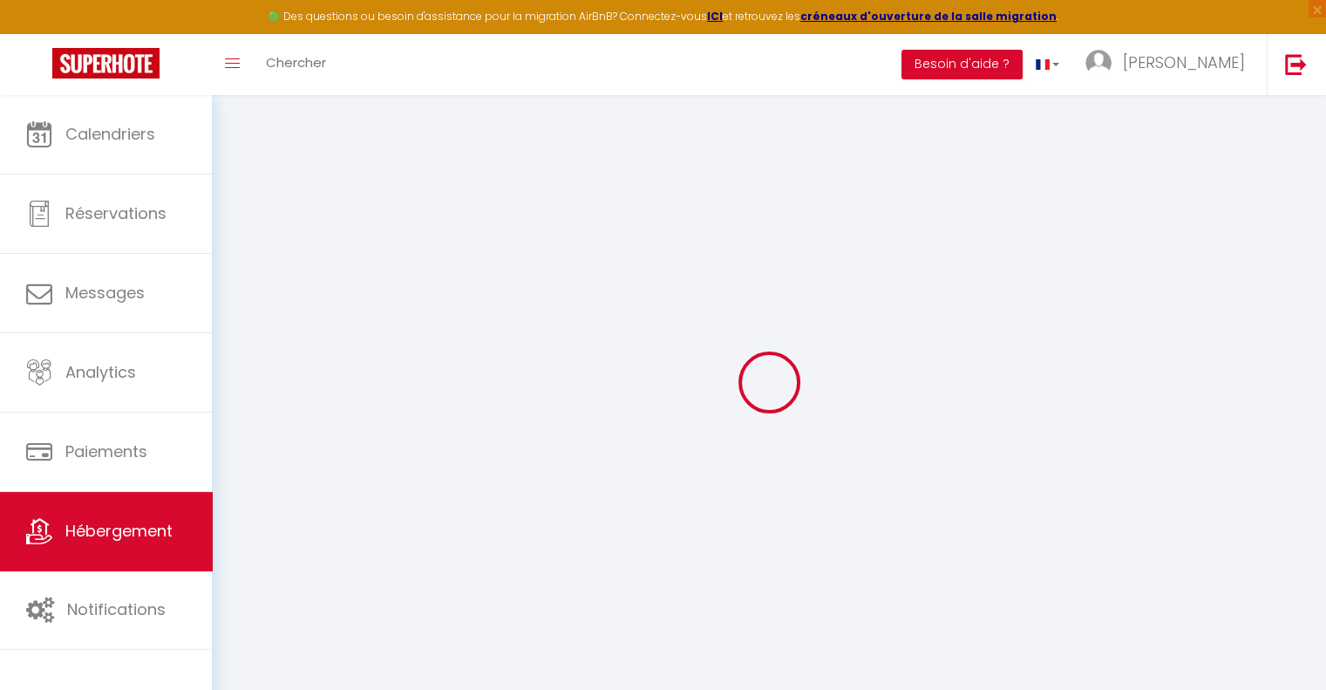
type input "Saint-Laurent-Médoc"
type input "[EMAIL_ADDRESS][DOMAIN_NAME]"
select select "5769"
checkbox input "false"
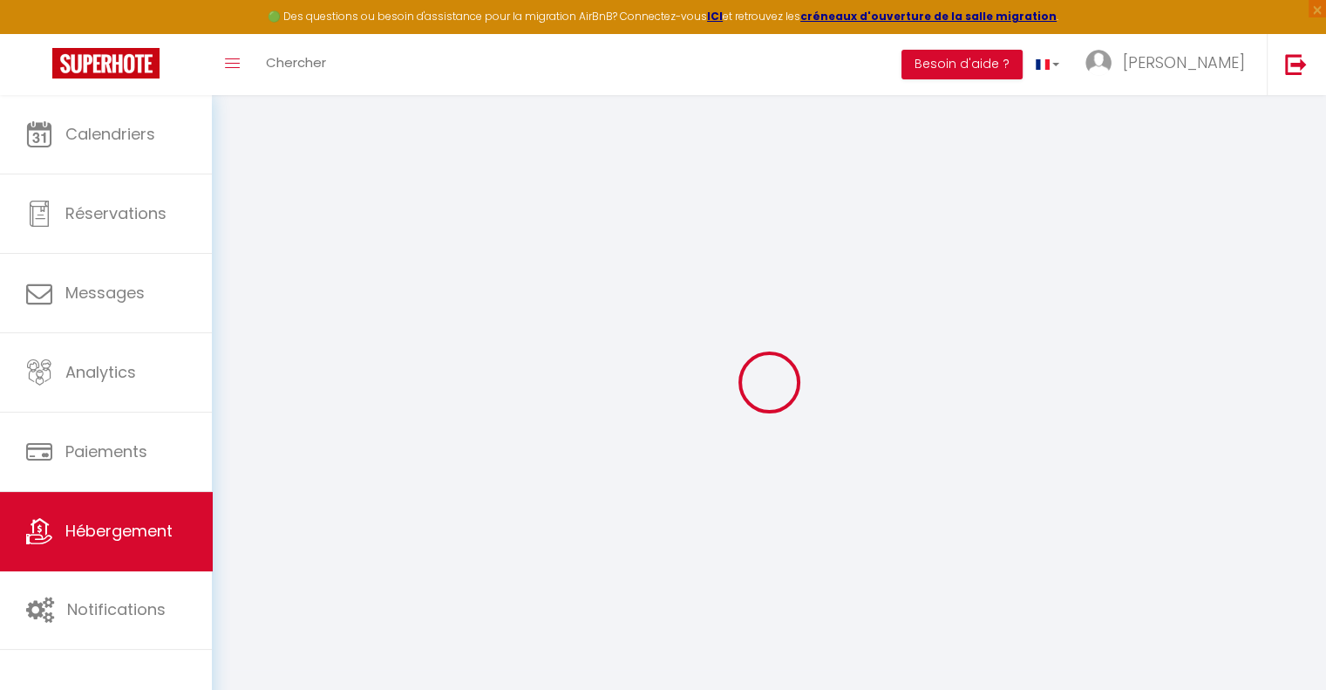
checkbox input "false"
type input "12"
type input "170"
type input "0"
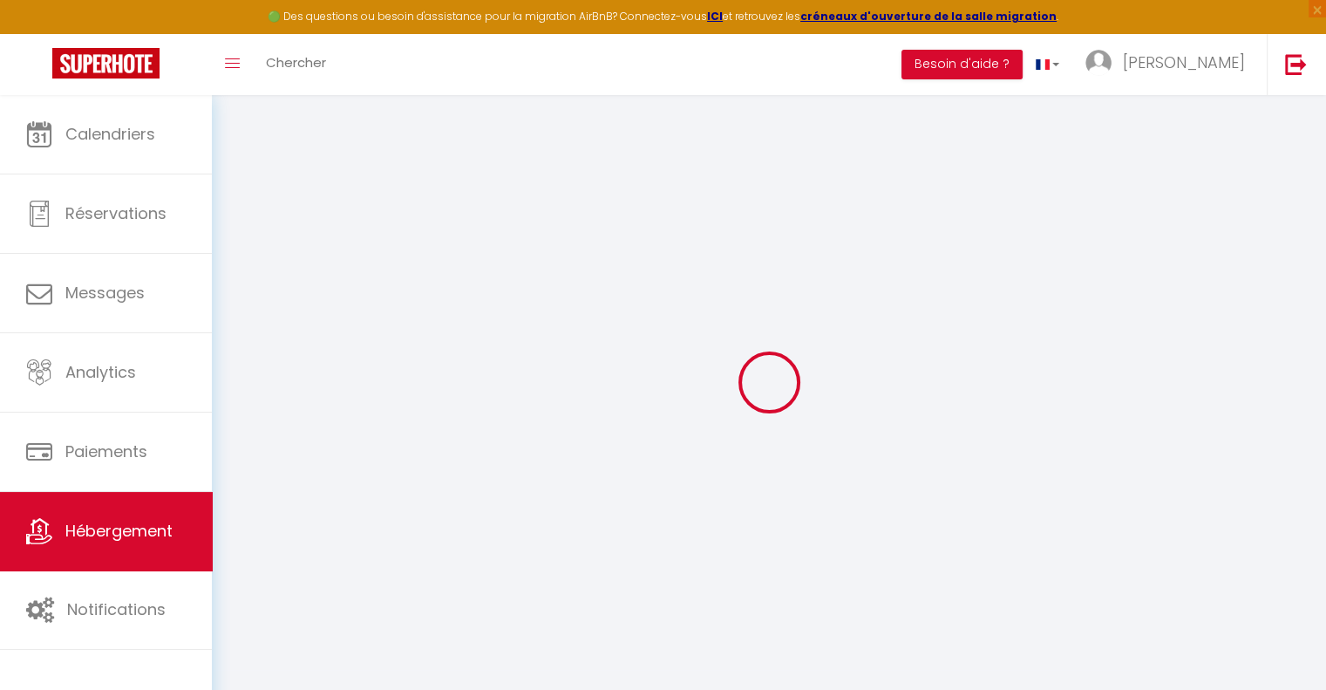
type input "0"
select select
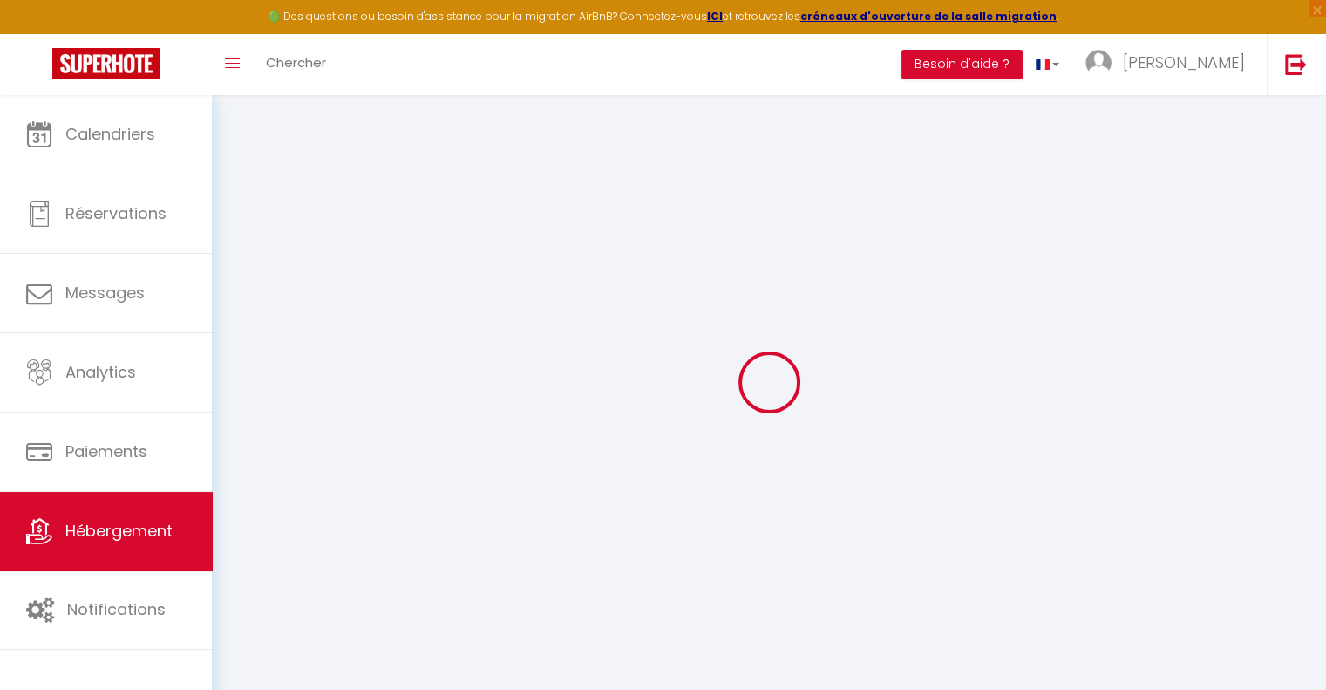
select select
checkbox input "false"
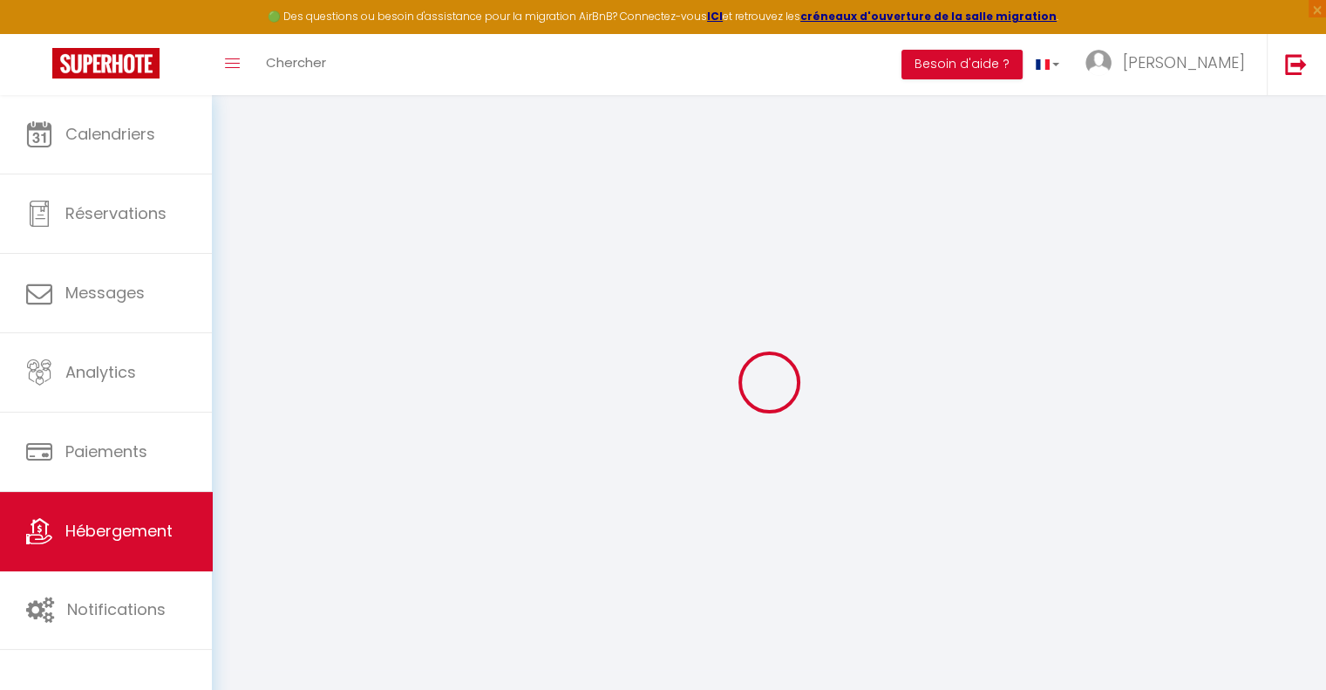
checkbox input "false"
select select "51726"
select select
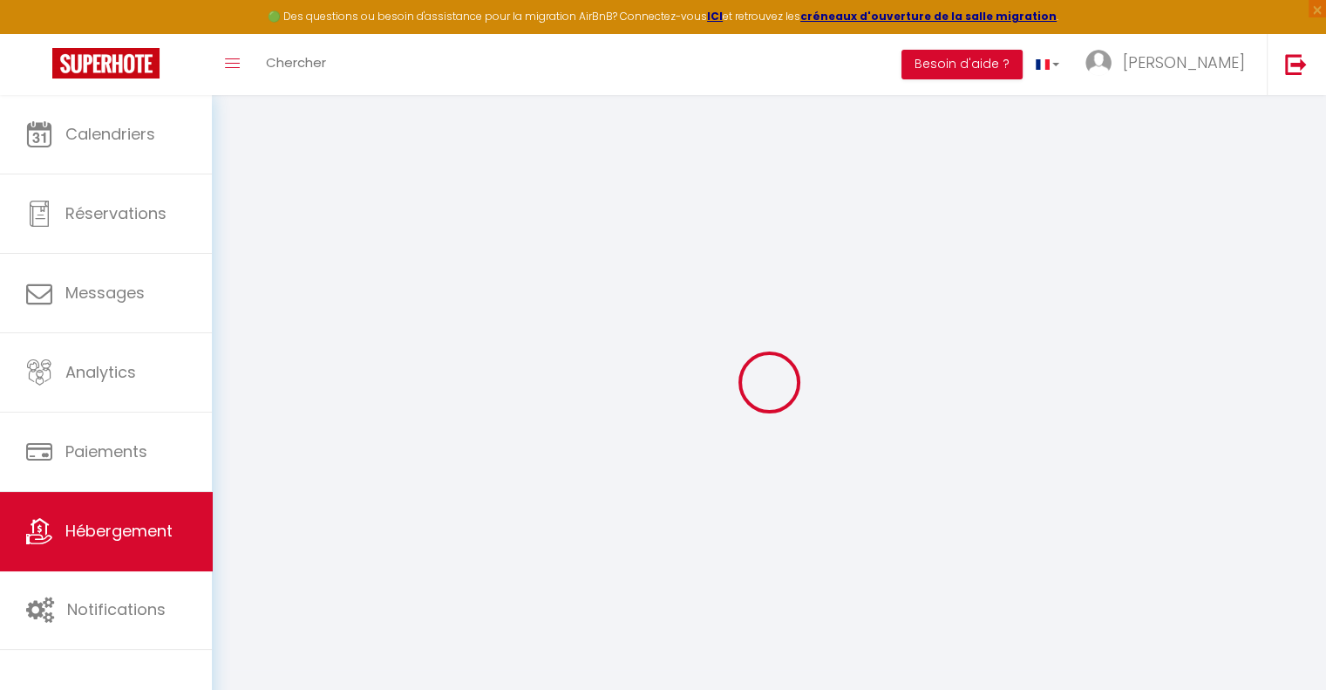
select select
checkbox input "false"
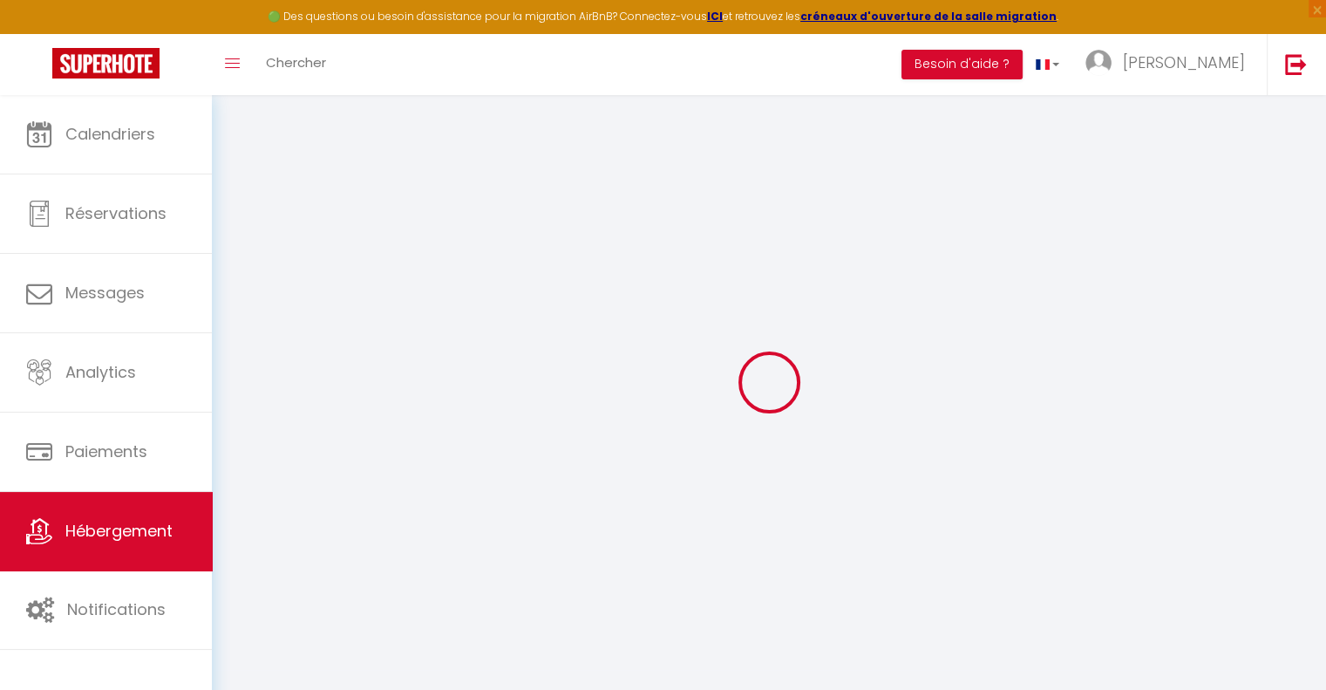
checkbox input "false"
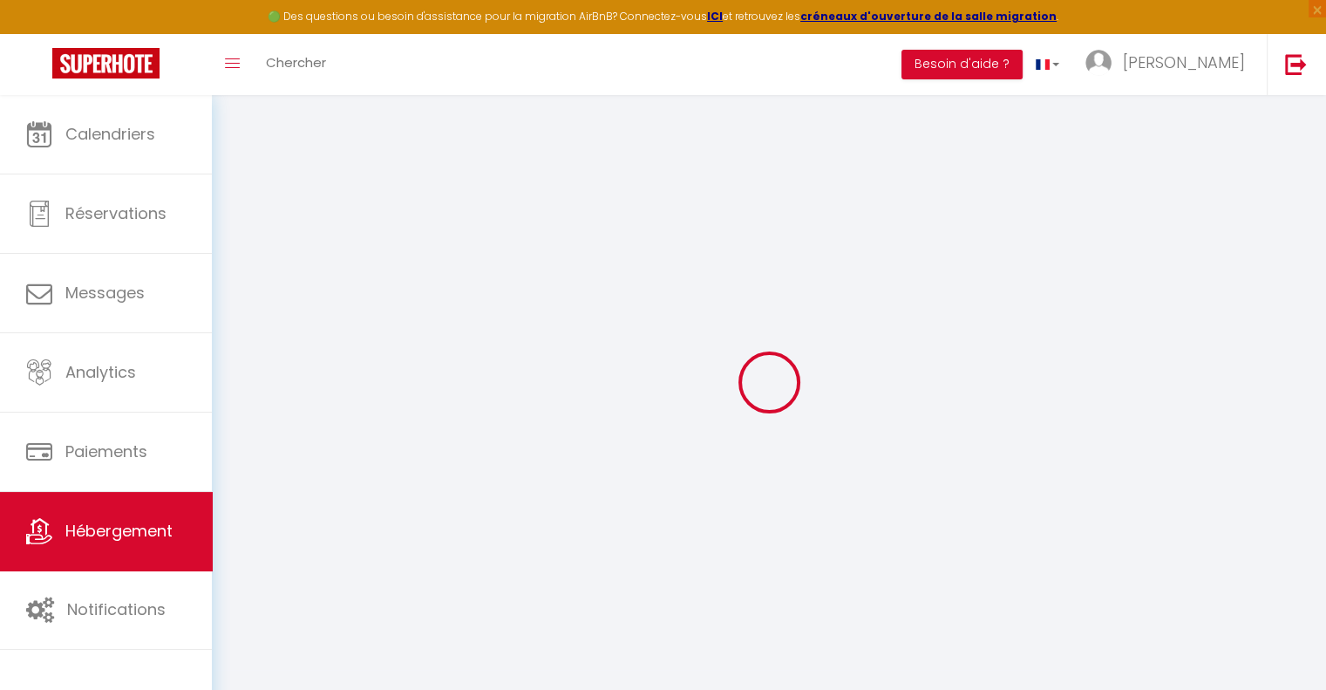
select select "17:00"
select select
select select "10:00"
select select "30"
select select "120"
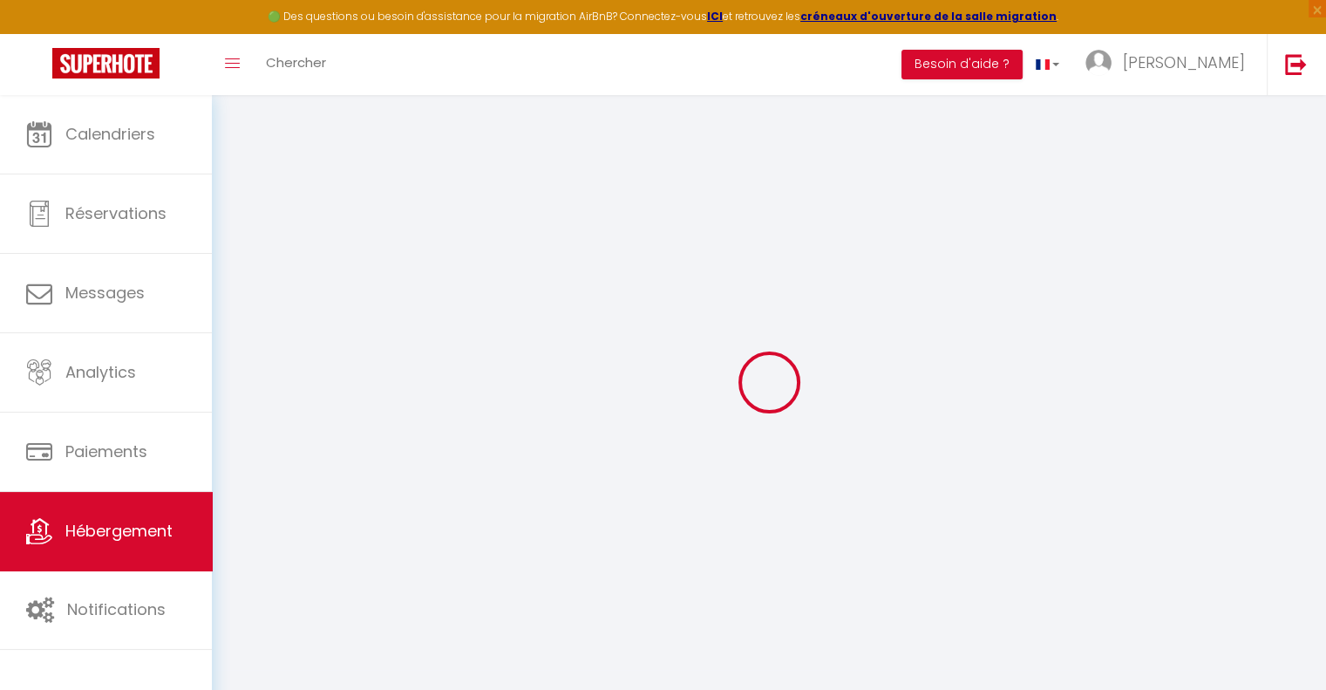
select select
checkbox input "false"
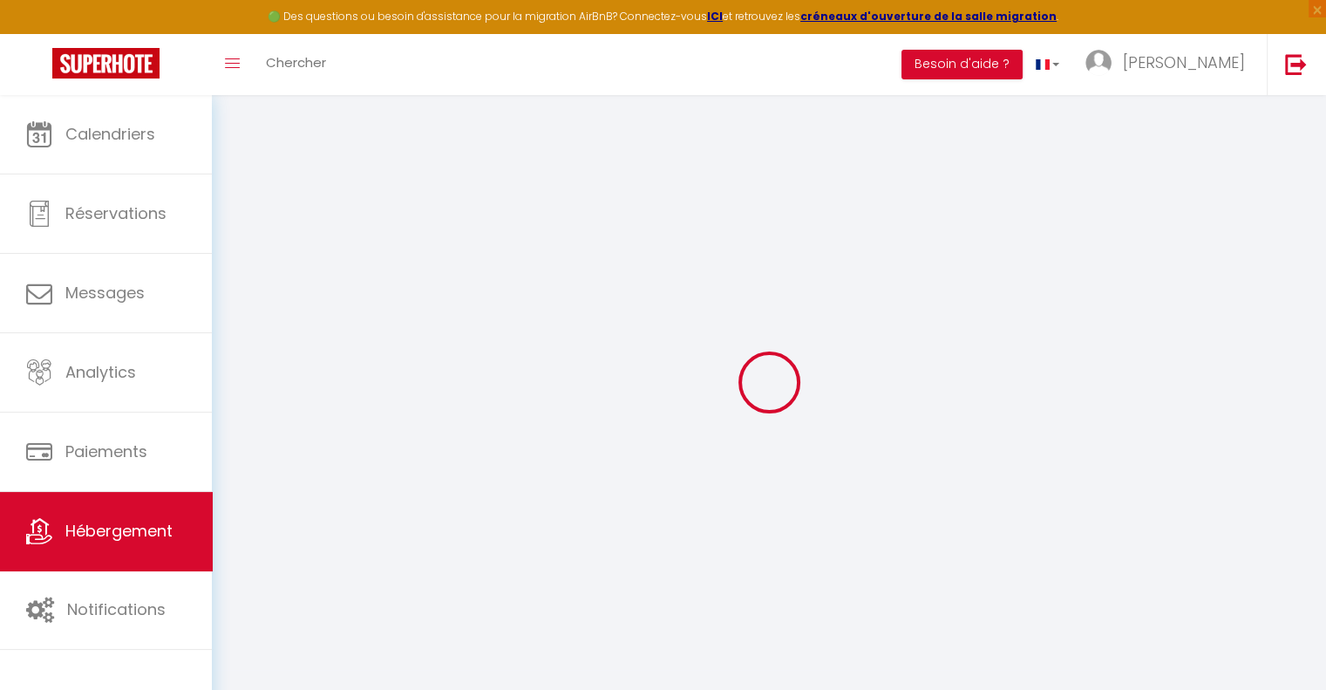
select select
checkbox input "false"
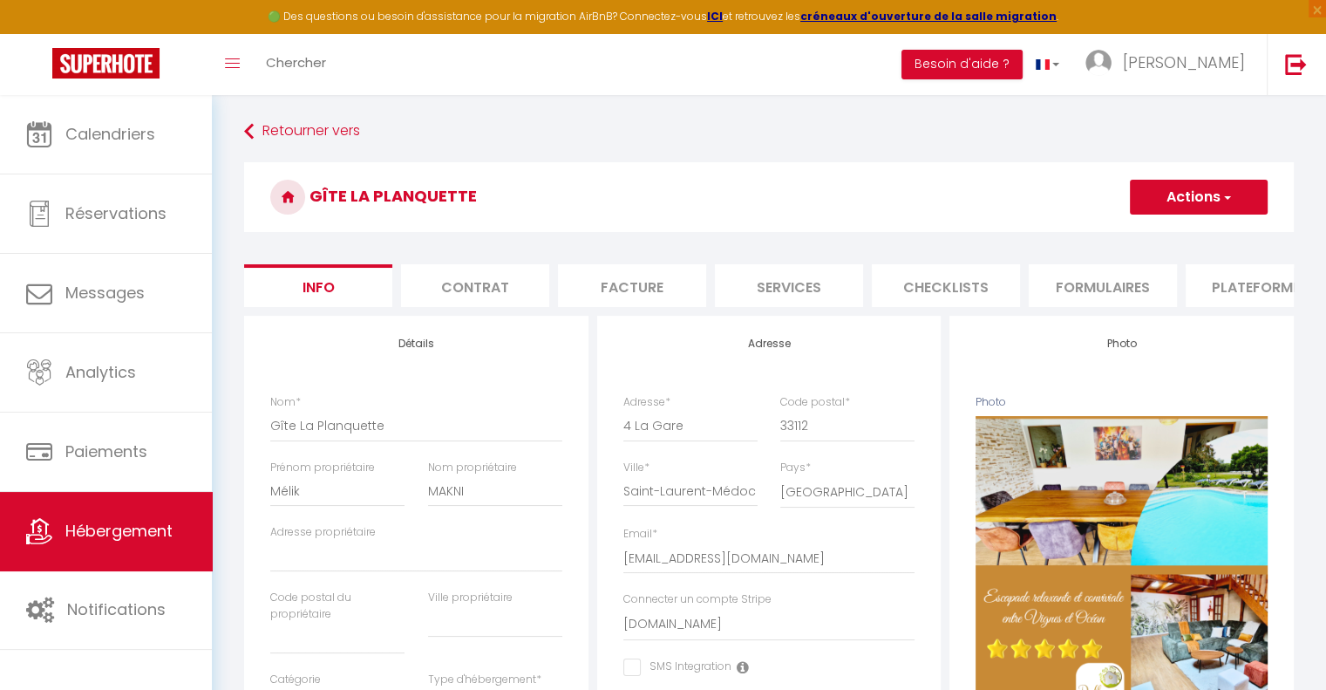
click at [1251, 289] on li "Plateformes" at bounding box center [1260, 285] width 148 height 43
select select
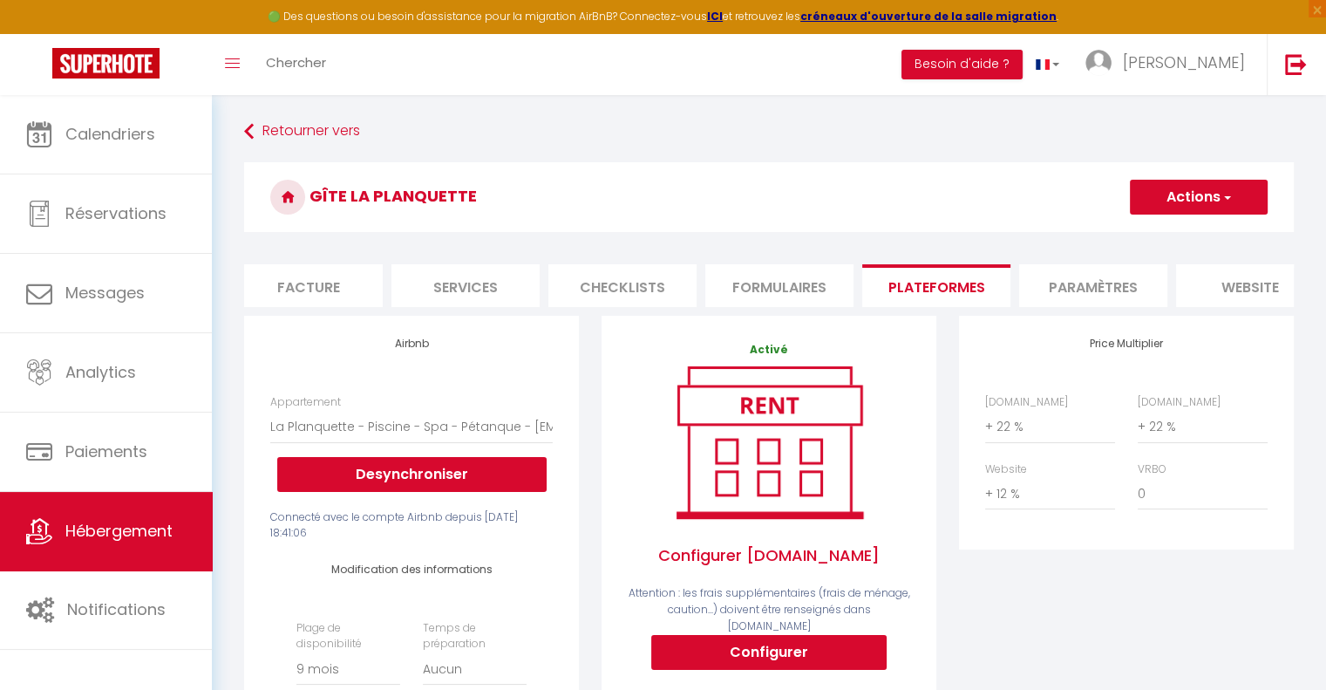
scroll to position [0, 384]
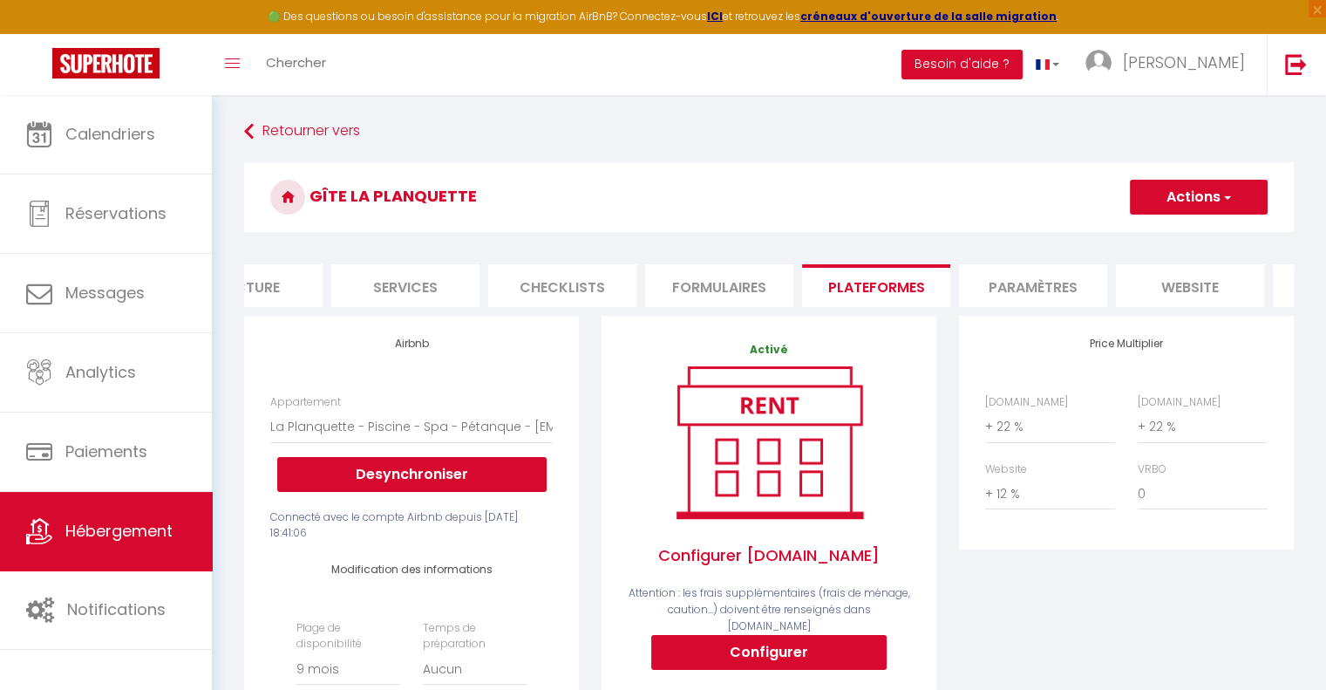
click at [1210, 294] on li "website" at bounding box center [1190, 285] width 148 height 43
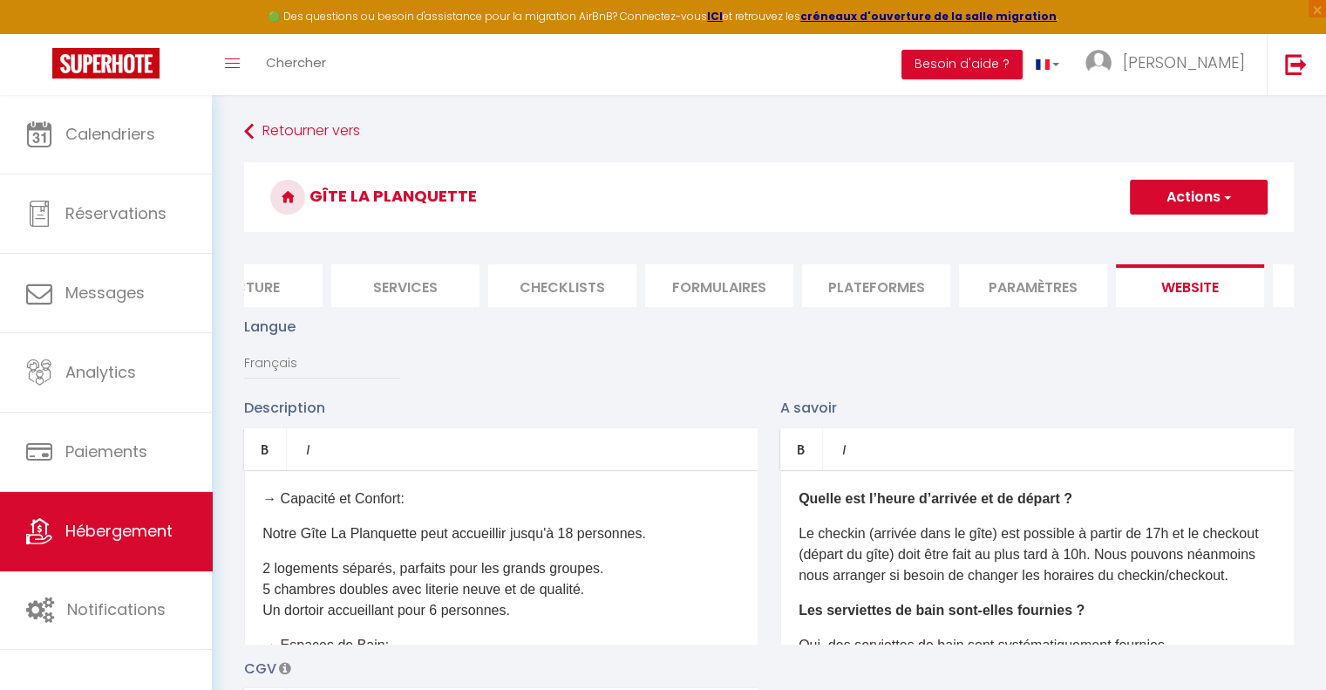
click at [1040, 282] on li "Paramètres" at bounding box center [1033, 285] width 148 height 43
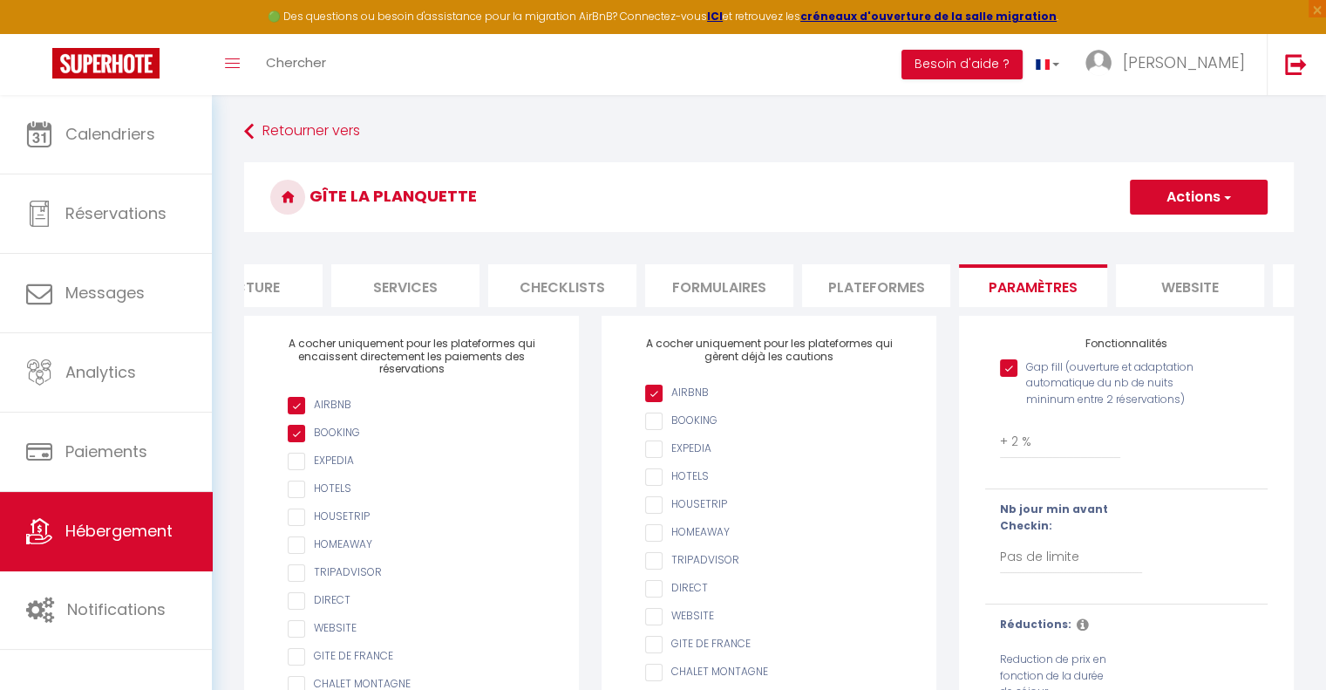
click at [426, 285] on li "Services" at bounding box center [405, 285] width 148 height 43
select select
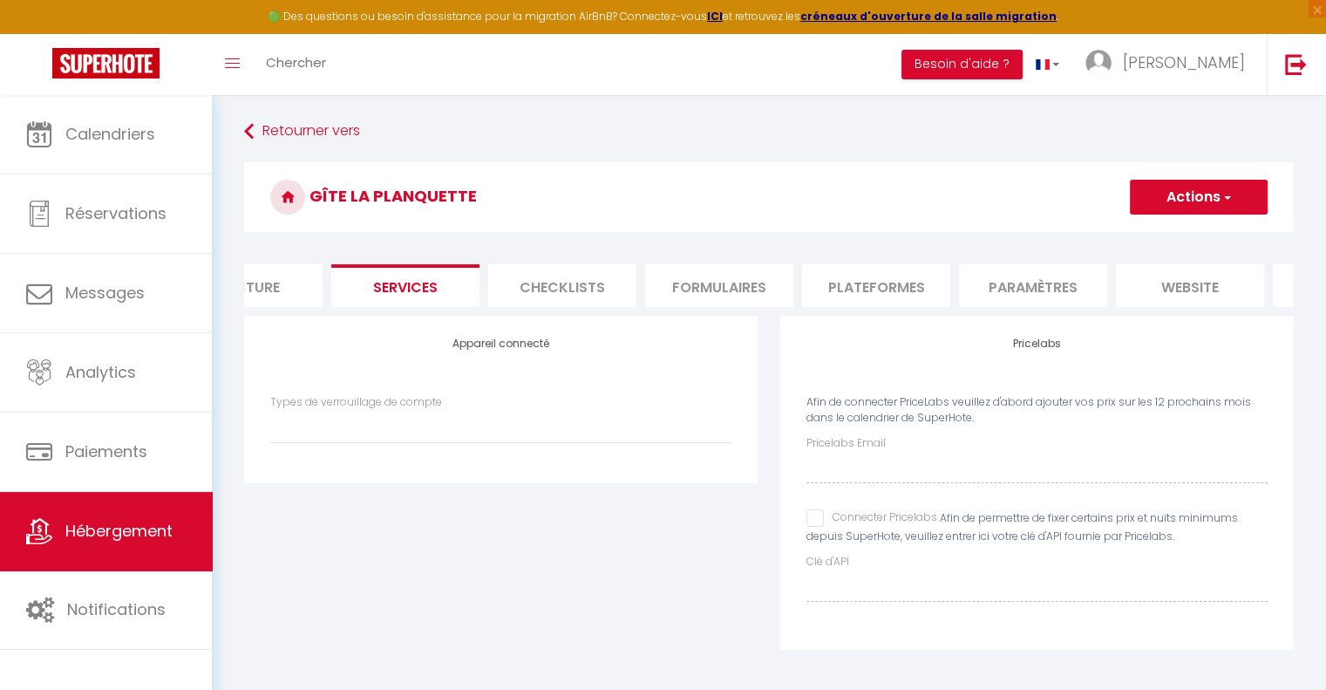
click at [287, 288] on li "Facture" at bounding box center [248, 285] width 148 height 43
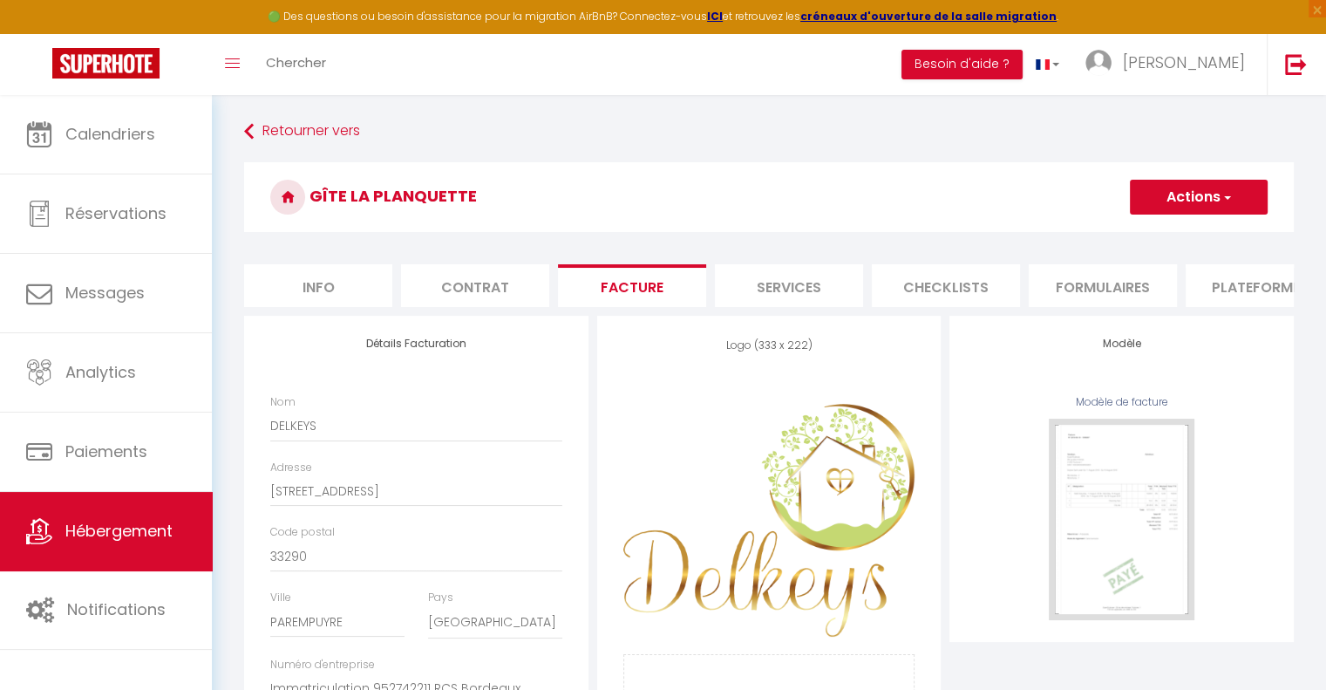
click at [370, 274] on li "Info" at bounding box center [318, 285] width 148 height 43
select select
checkbox input "false"
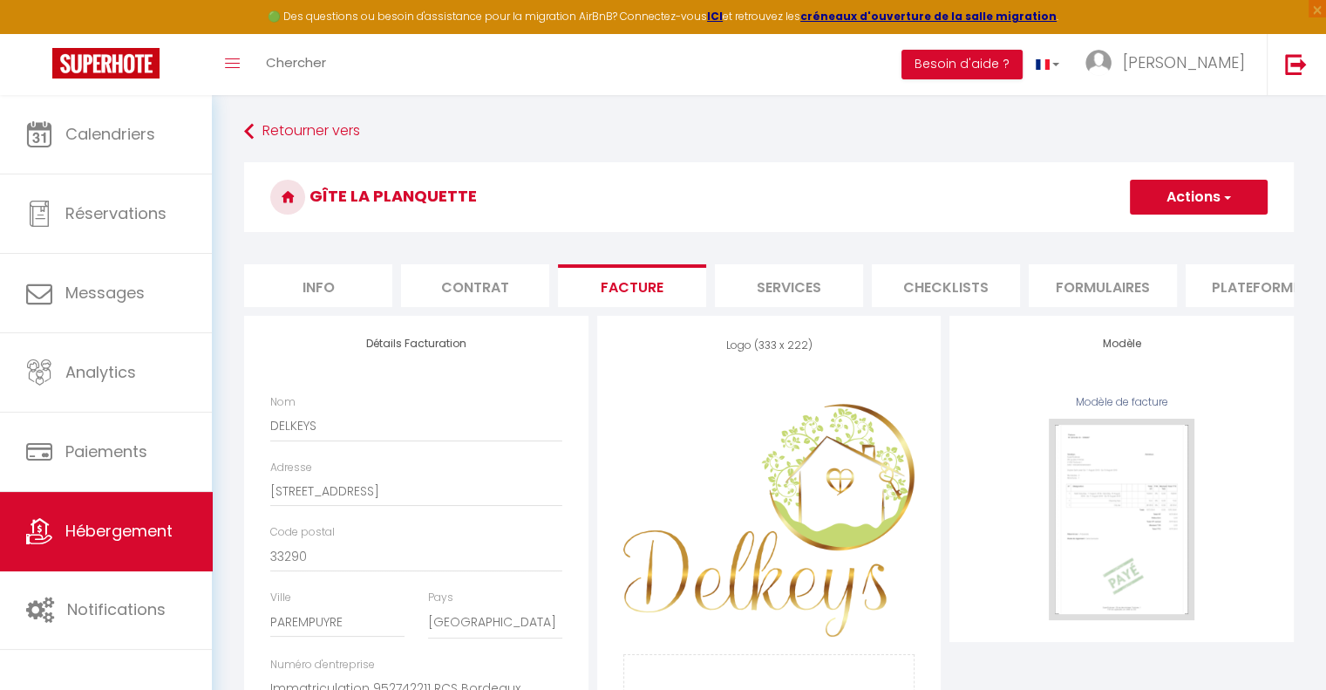
checkbox input "false"
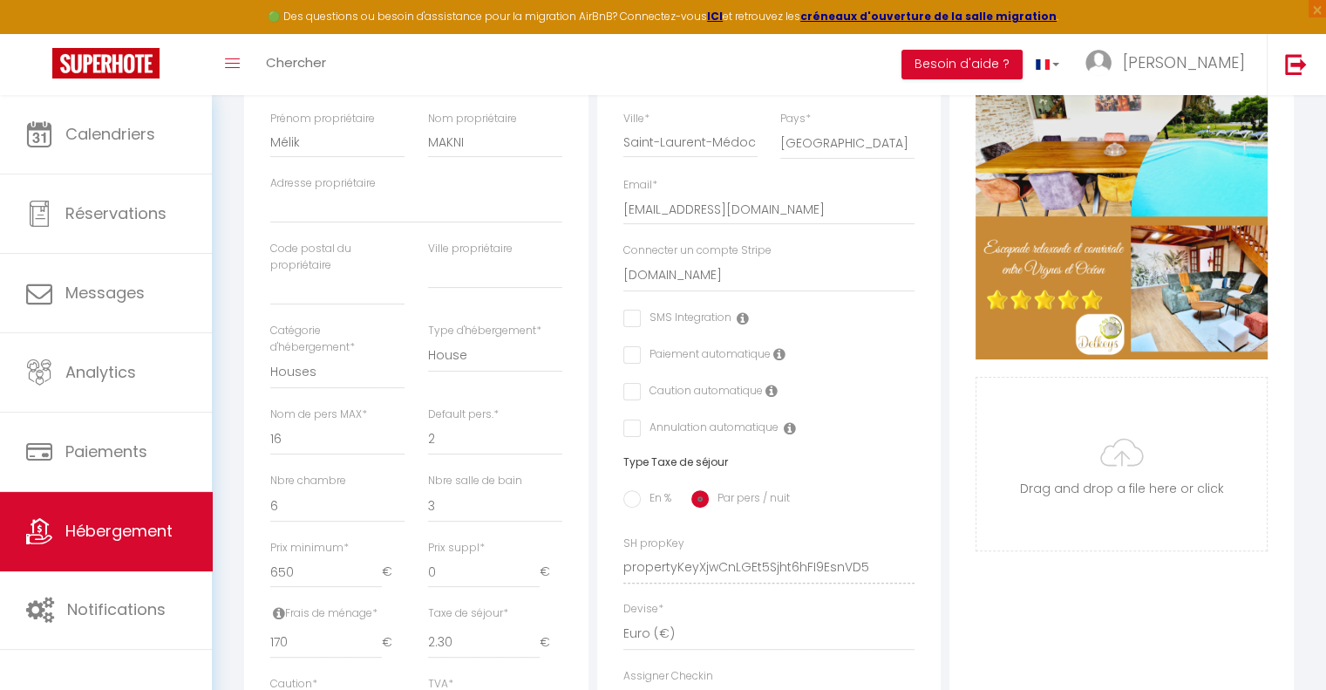
scroll to position [436, 0]
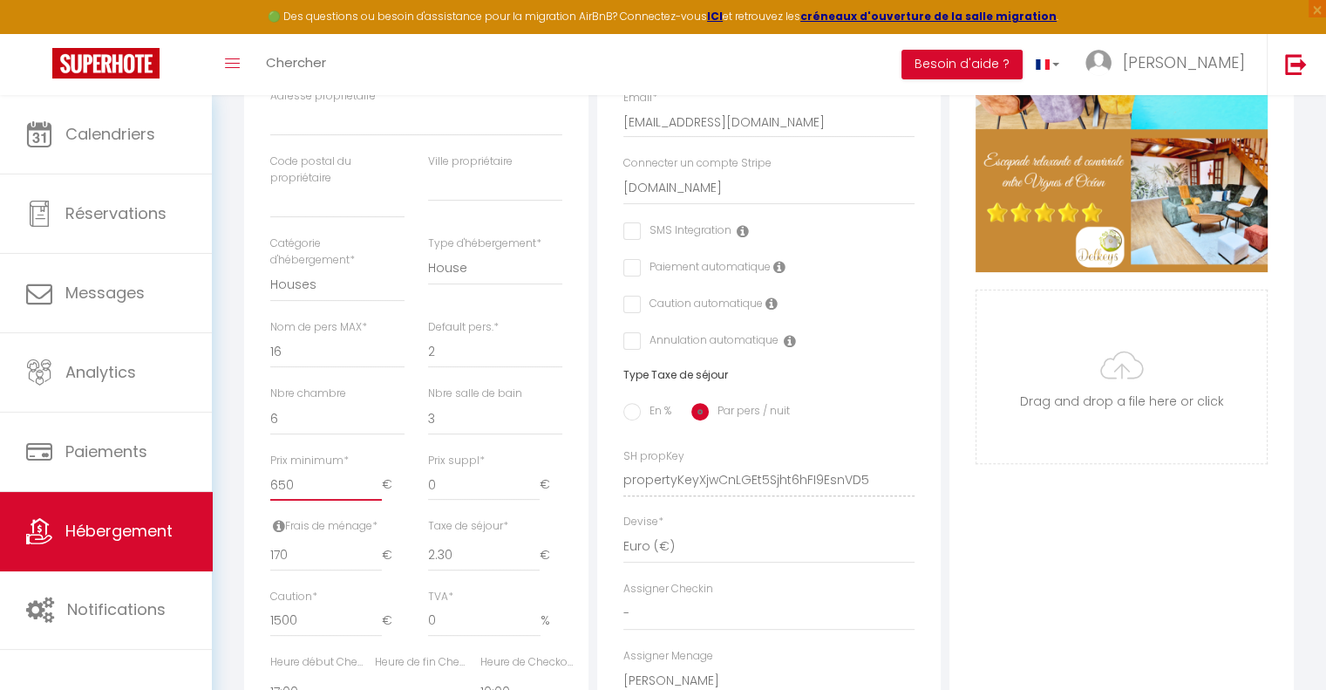
drag, startPoint x: 314, startPoint y: 496, endPoint x: 269, endPoint y: 484, distance: 46.9
click at [269, 484] on div "Prix minimum * 650 €" at bounding box center [337, 484] width 157 height 65
type input "4"
select select
checkbox input "false"
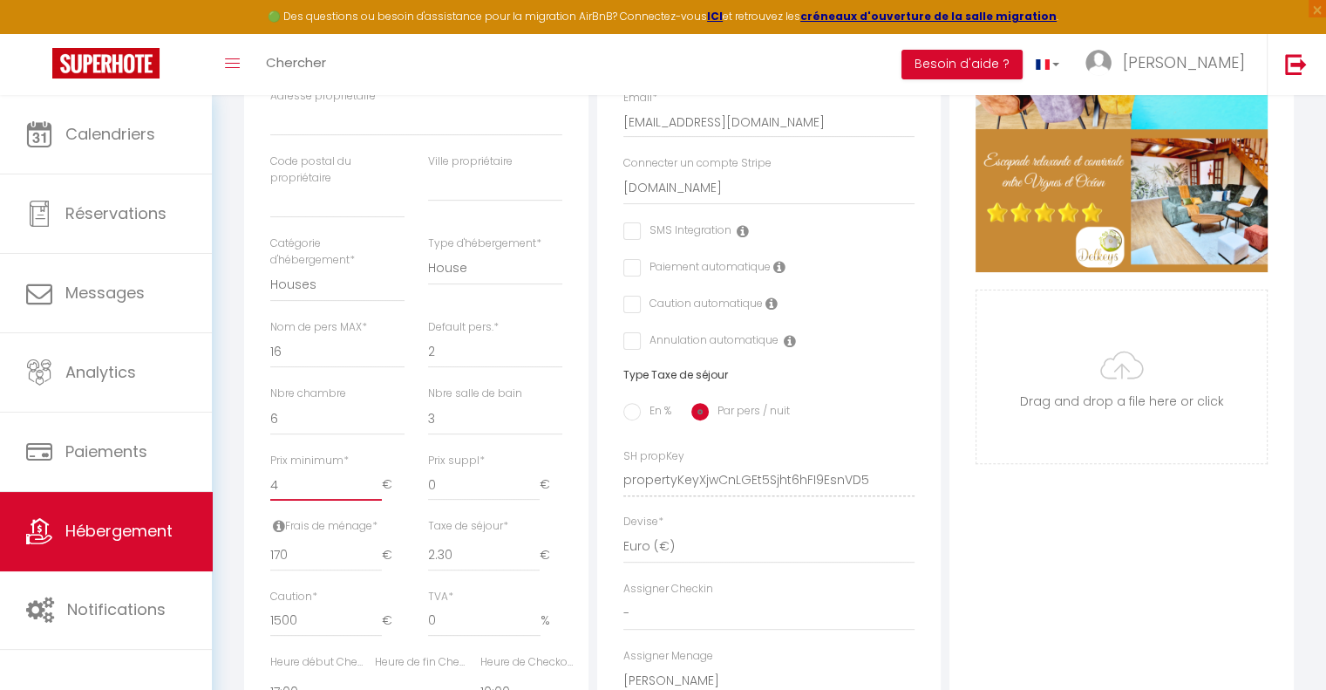
checkbox input "false"
type input "45"
select select
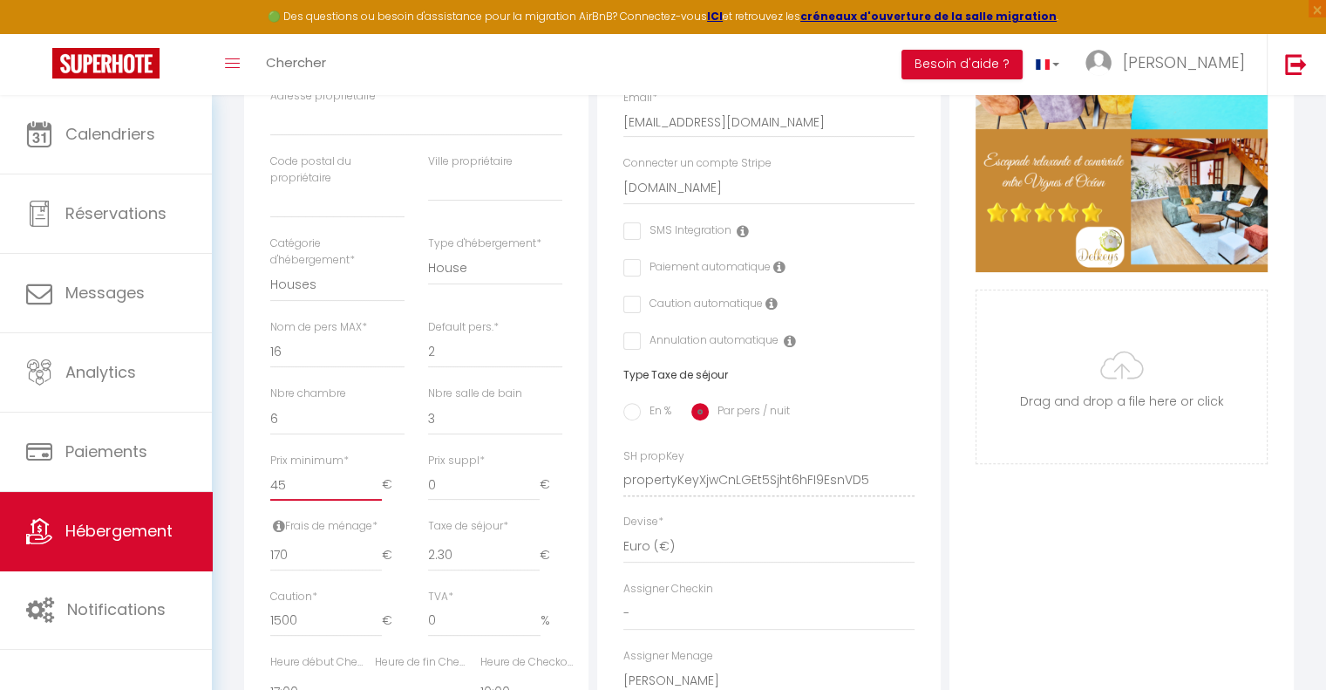
checkbox input "false"
type input "450"
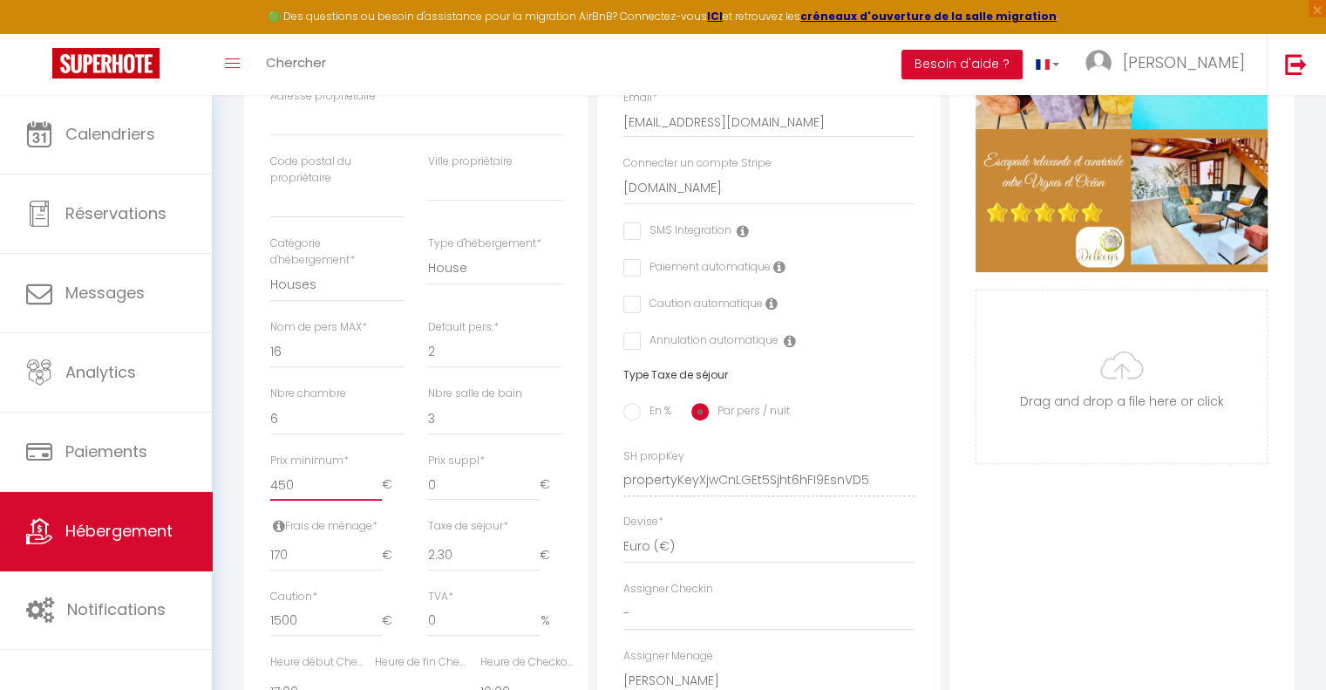
select select
checkbox input "false"
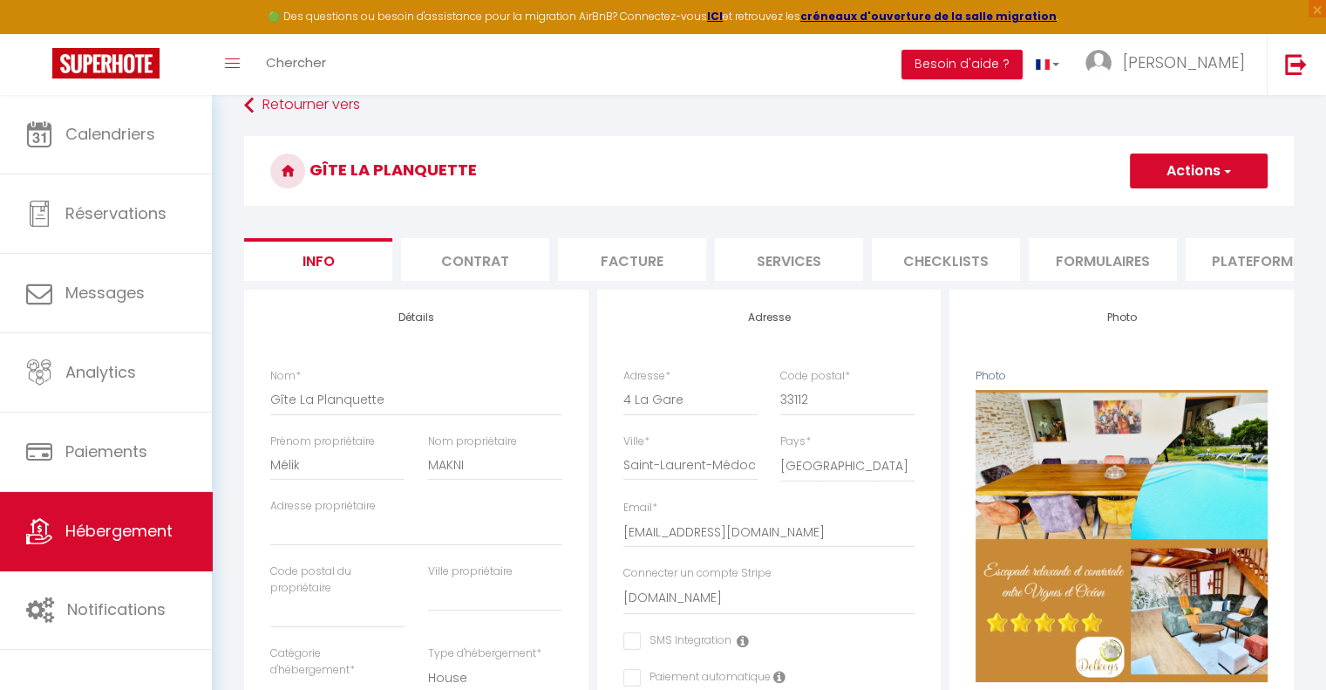
scroll to position [0, 0]
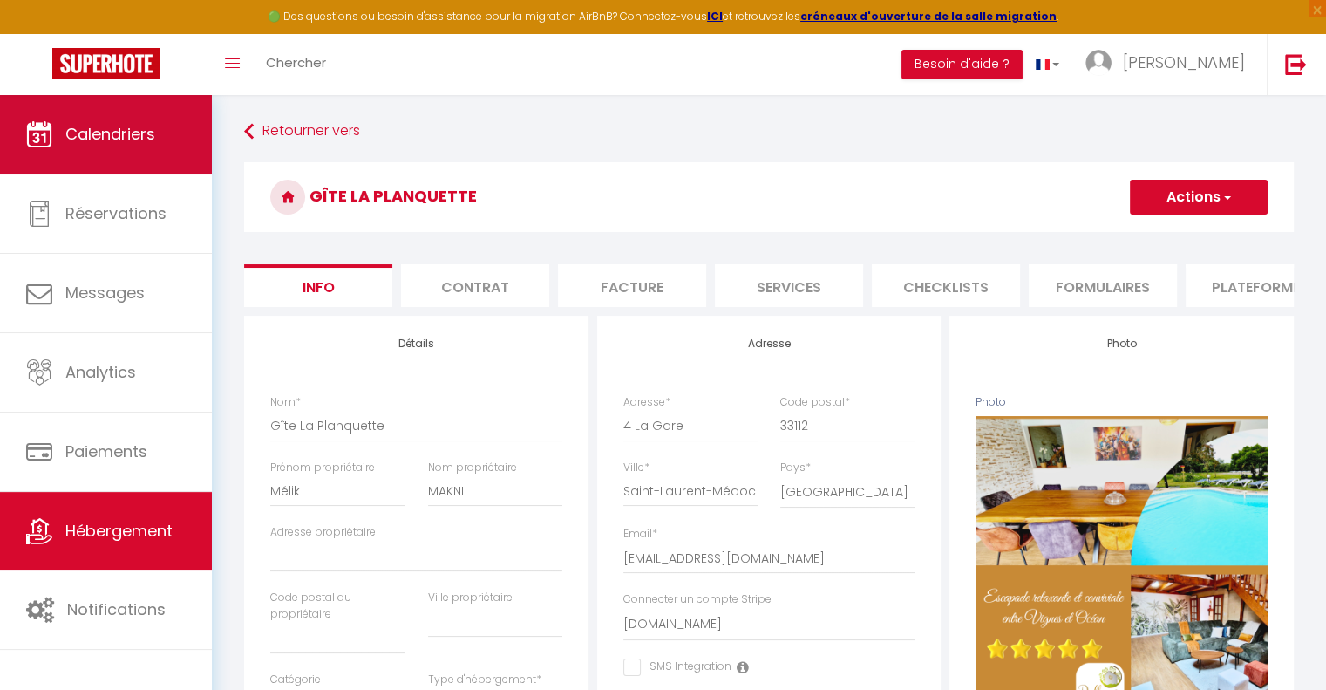
type input "450"
click at [91, 145] on span "Calendriers" at bounding box center [110, 134] width 90 height 22
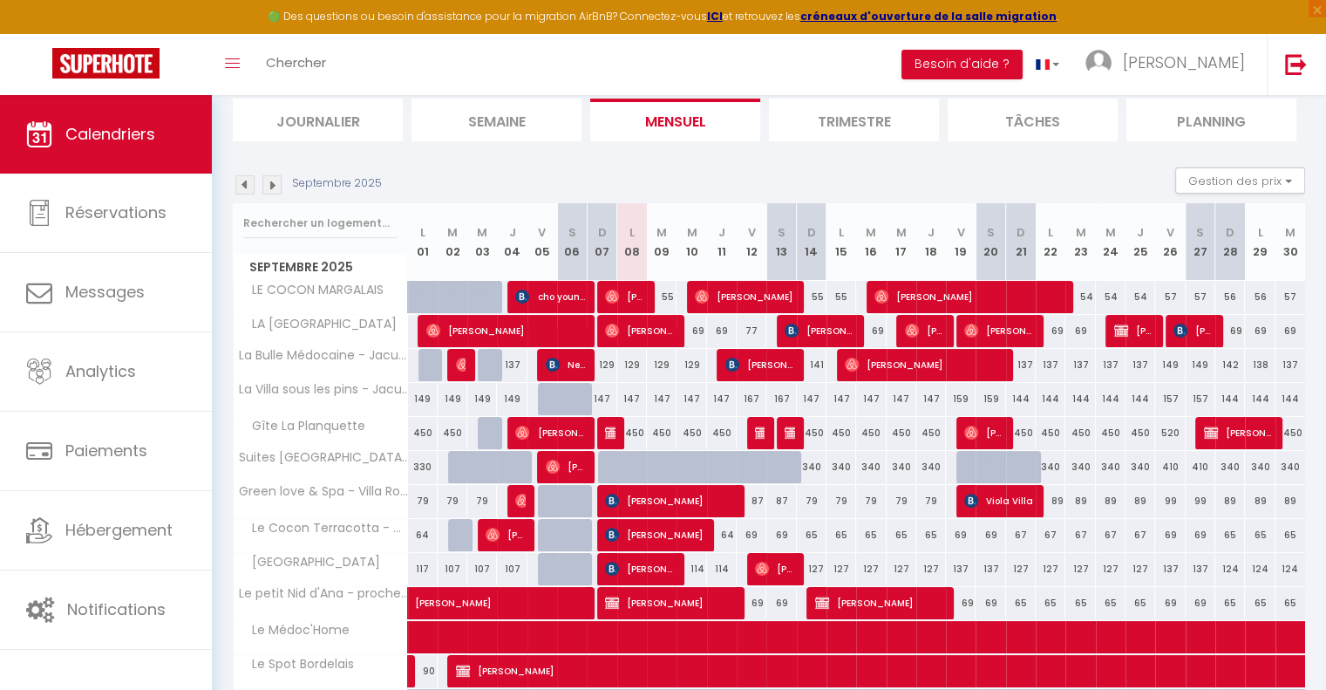
scroll to position [87, 0]
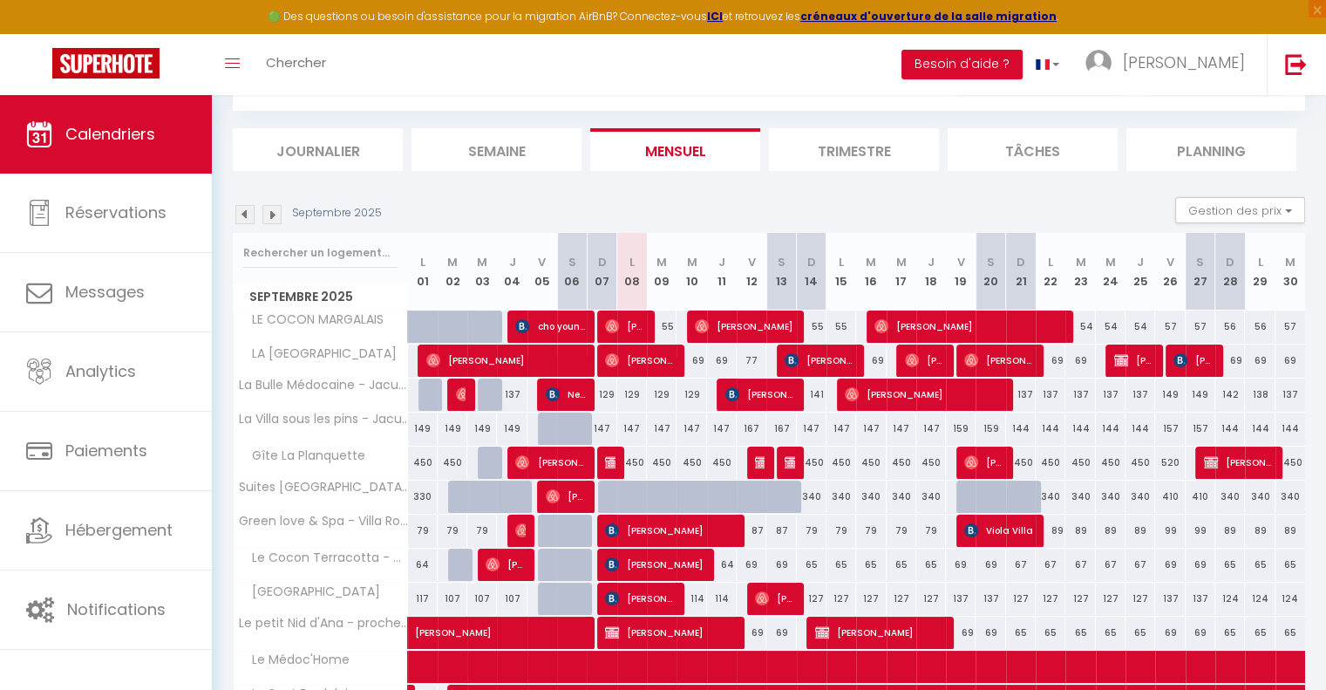
click at [275, 215] on img at bounding box center [271, 214] width 19 height 19
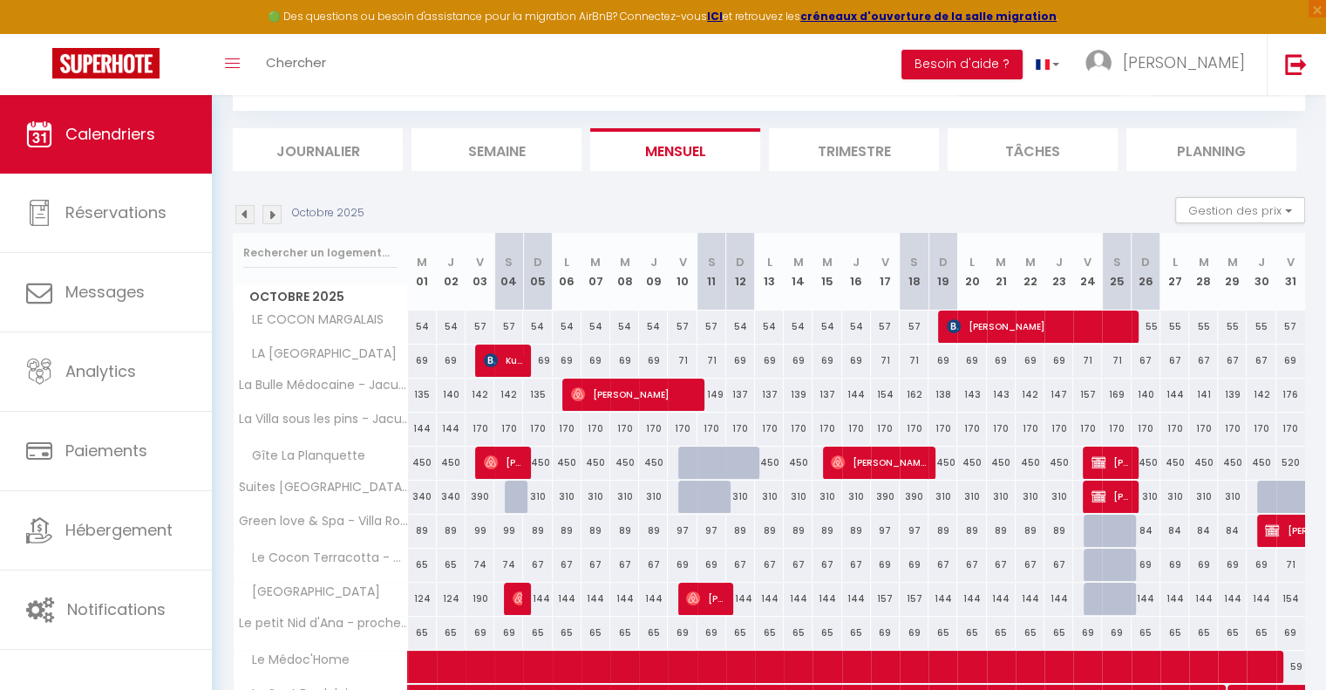
click at [273, 215] on img at bounding box center [271, 214] width 19 height 19
